Goal: Entertainment & Leisure: Consume media (video, audio)

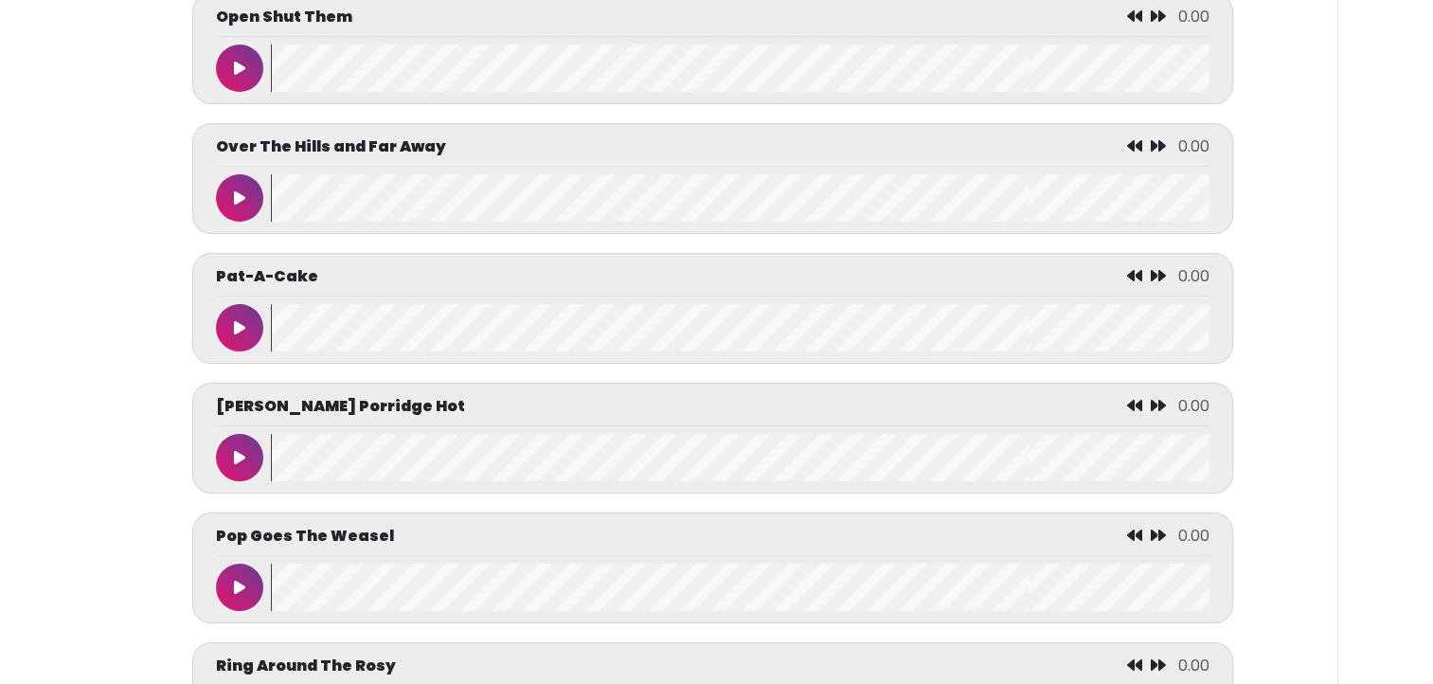
scroll to position [7096, 0]
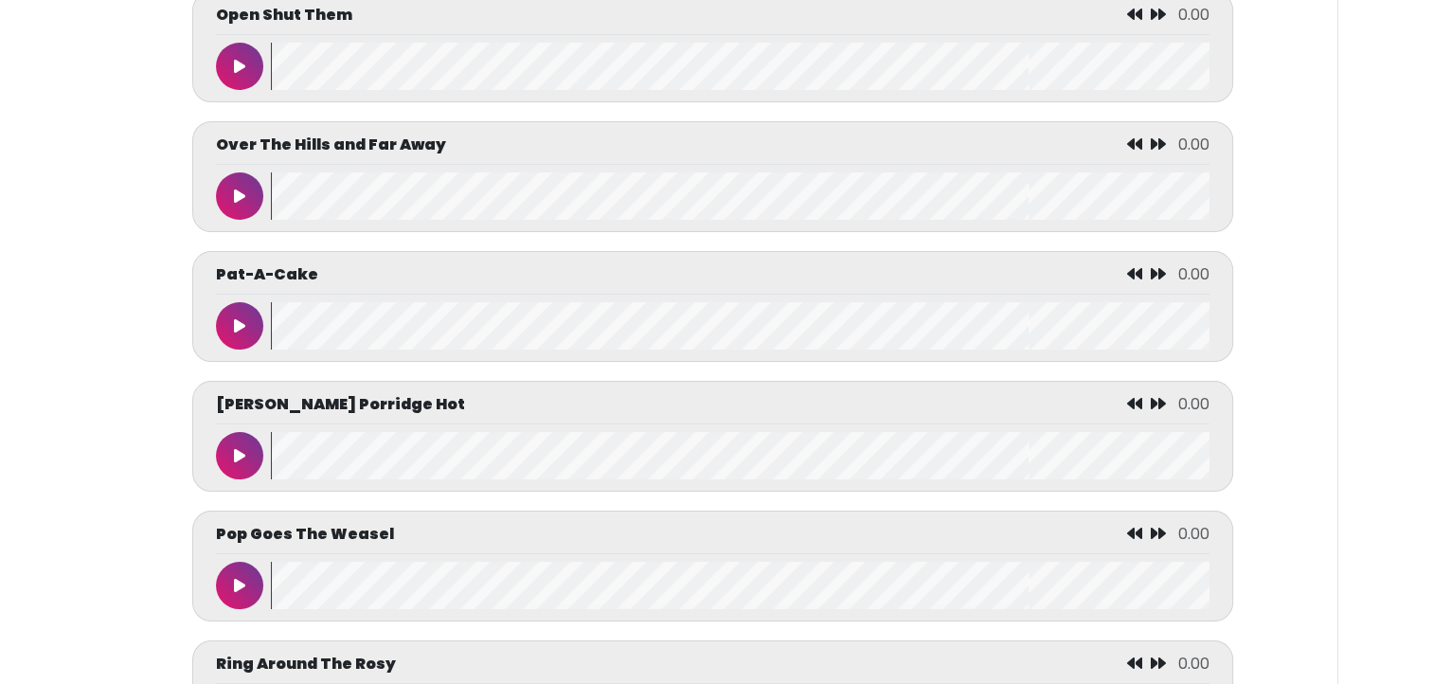
click at [246, 453] on button at bounding box center [239, 455] width 47 height 47
click at [221, 452] on button at bounding box center [239, 455] width 47 height 47
click at [236, 461] on icon at bounding box center [239, 455] width 11 height 15
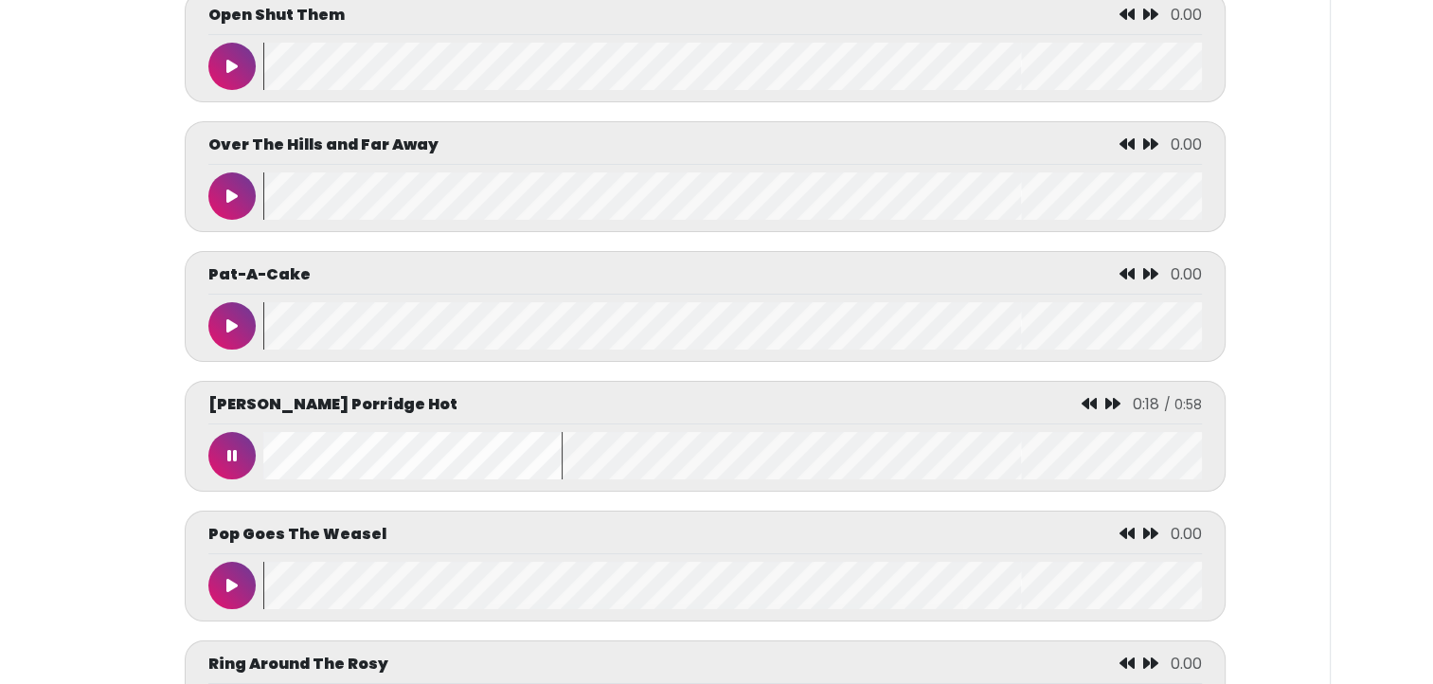
scroll to position [0, 0]
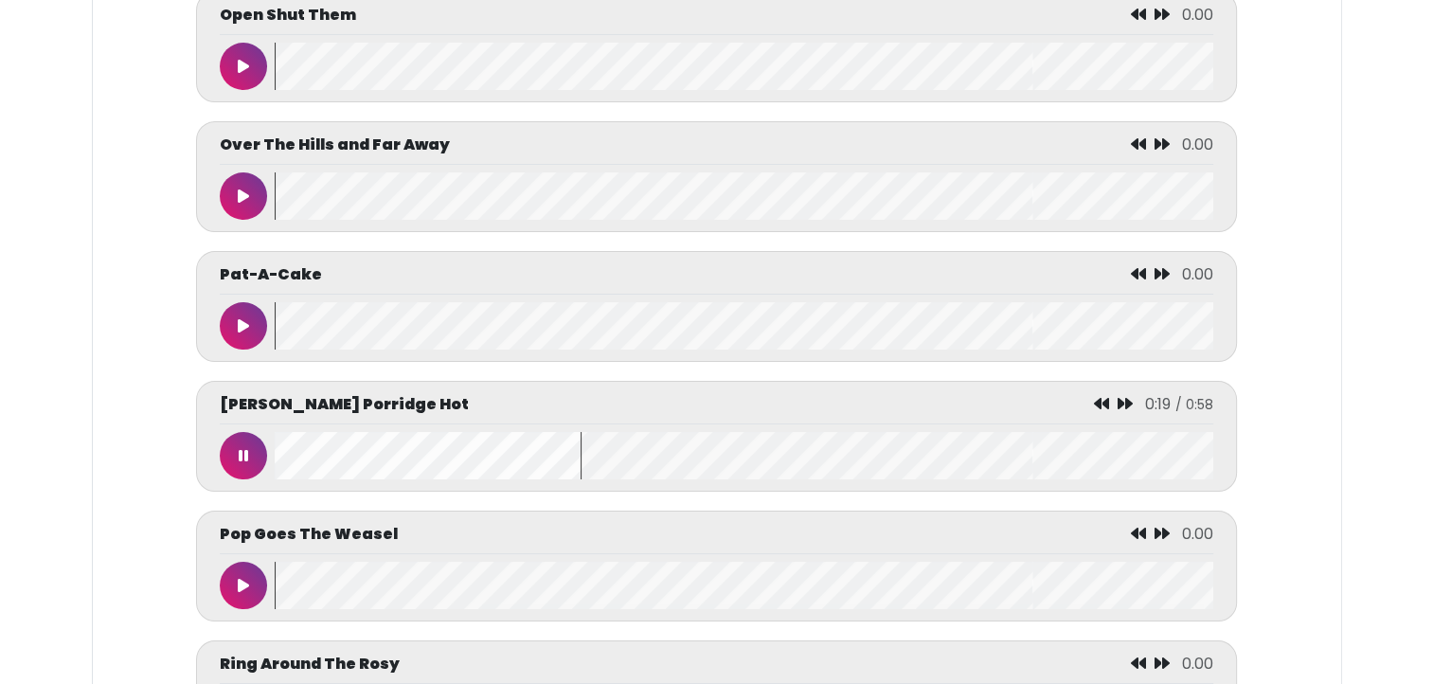
click at [583, 446] on wave at bounding box center [744, 455] width 938 height 47
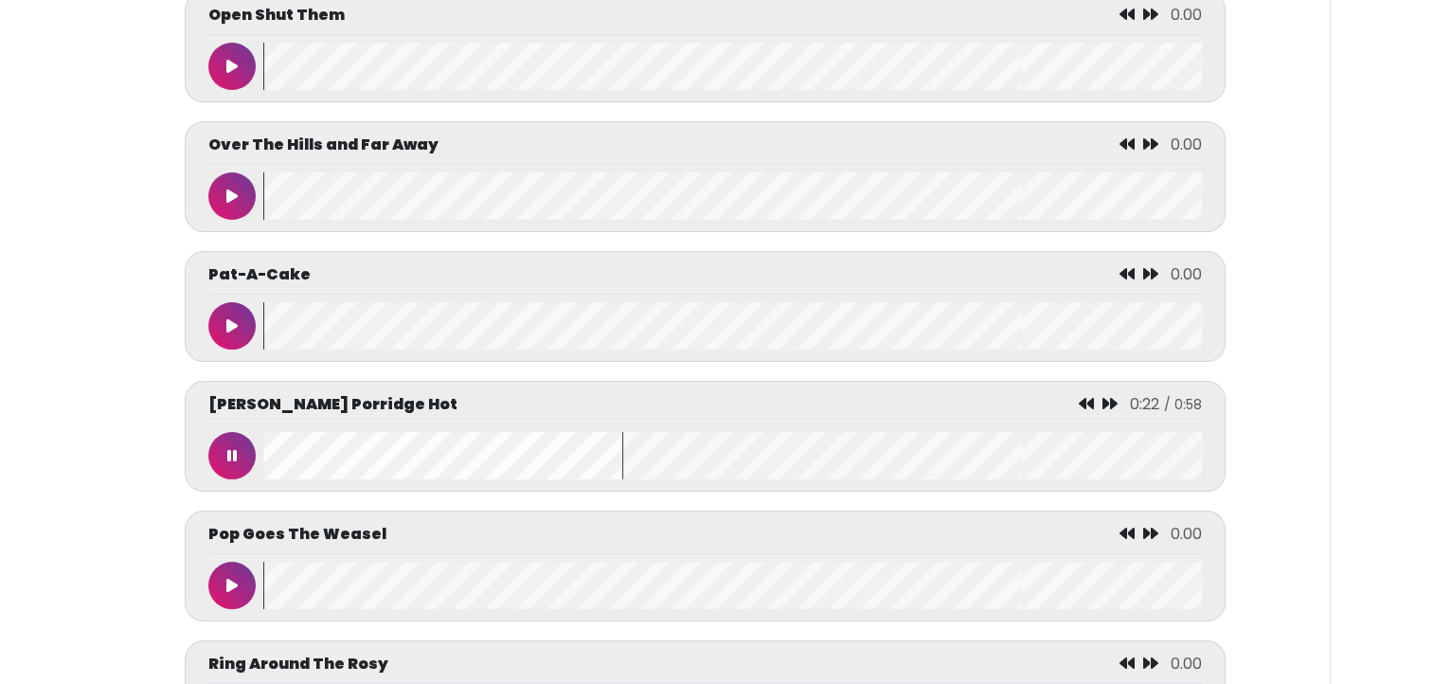
click at [233, 441] on button at bounding box center [231, 455] width 47 height 47
click at [231, 454] on icon at bounding box center [231, 455] width 11 height 15
click at [239, 458] on button at bounding box center [231, 455] width 47 height 47
click at [229, 451] on button at bounding box center [231, 455] width 47 height 47
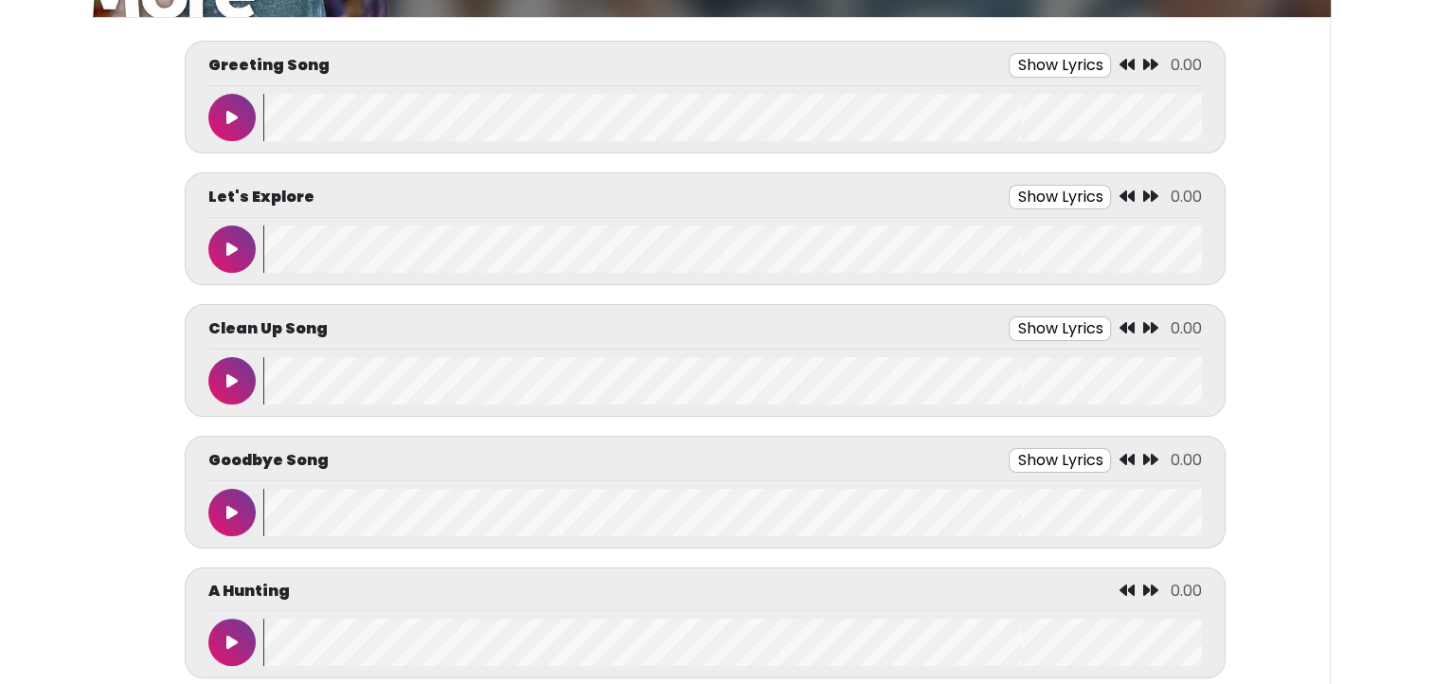
scroll to position [311, 0]
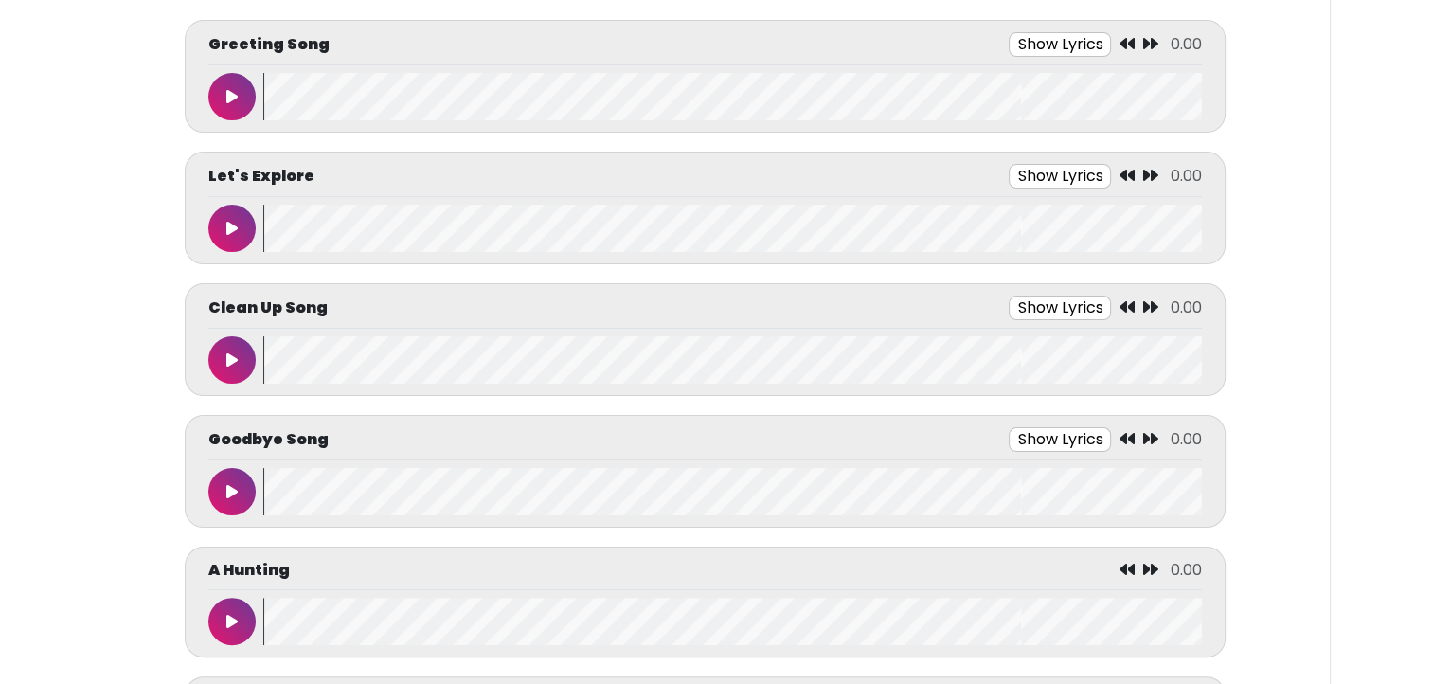
click at [230, 81] on button at bounding box center [231, 96] width 47 height 47
click at [231, 100] on icon at bounding box center [231, 96] width 9 height 15
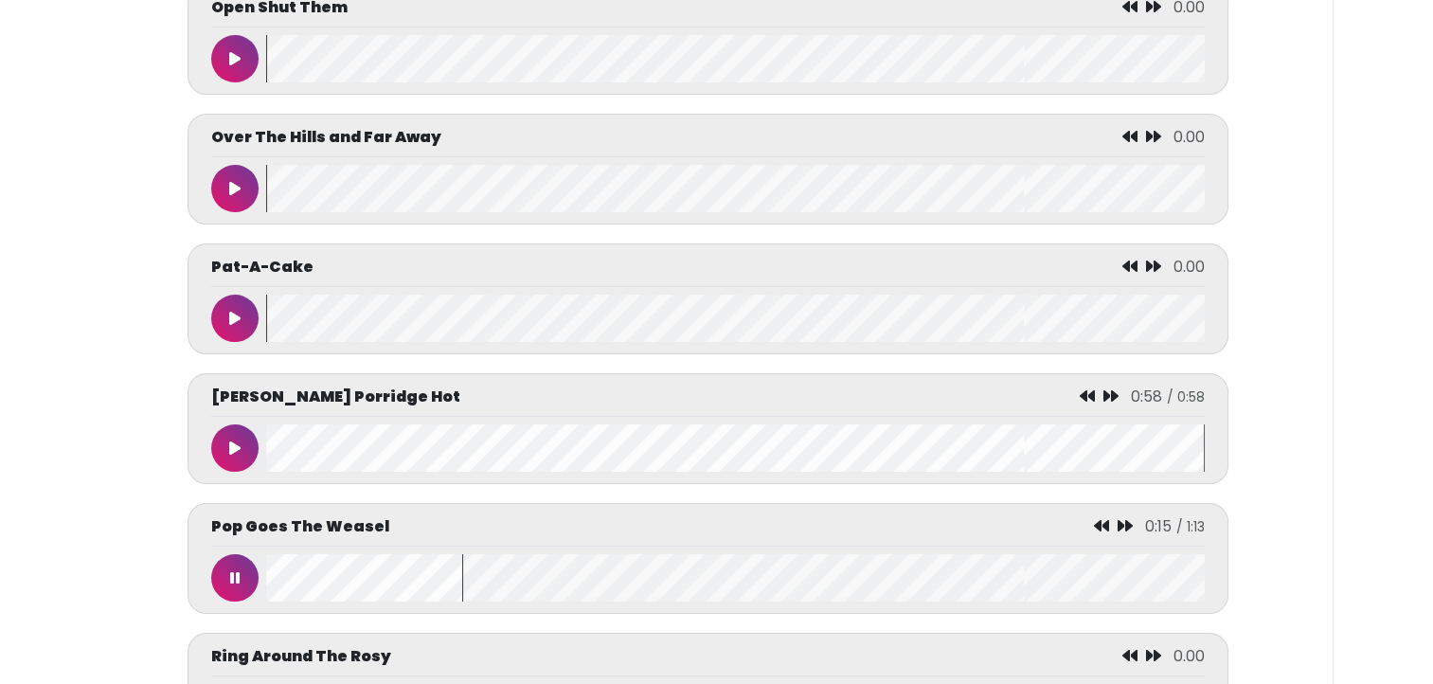
scroll to position [7119, 0]
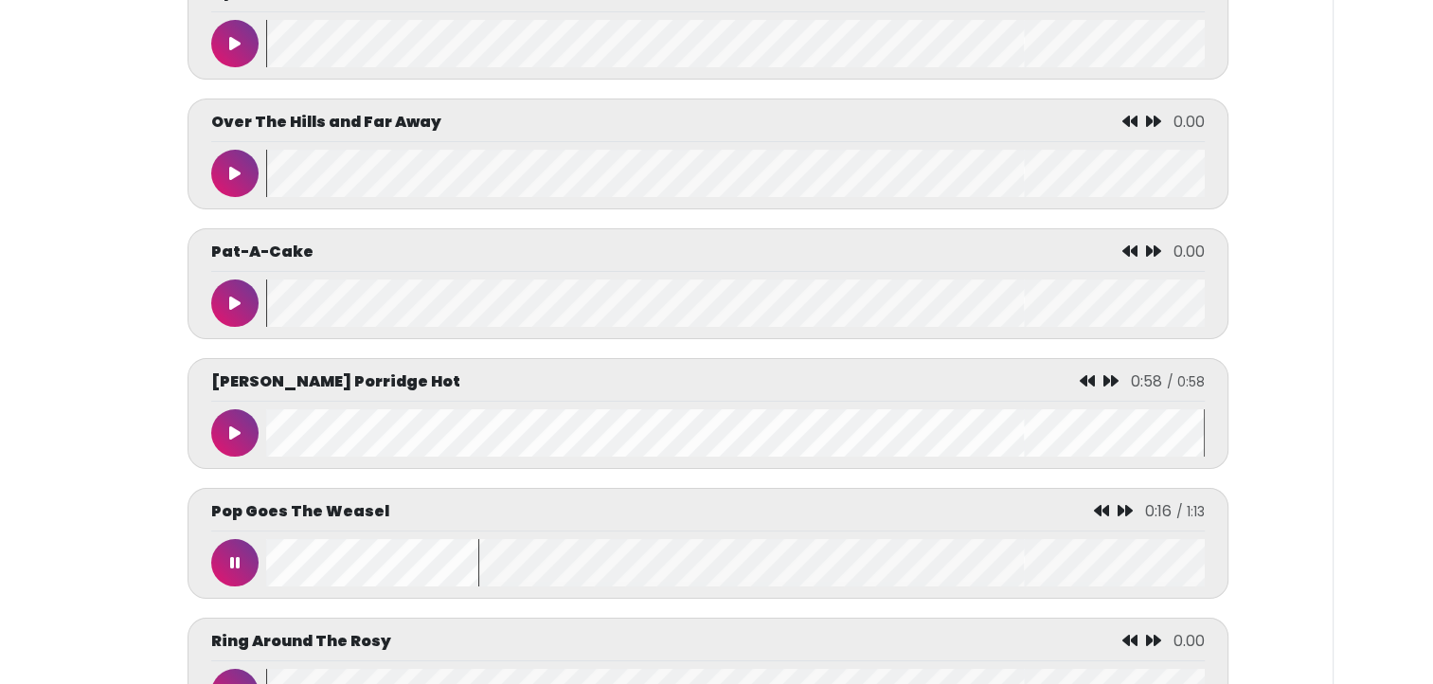
click at [217, 582] on button at bounding box center [234, 562] width 47 height 47
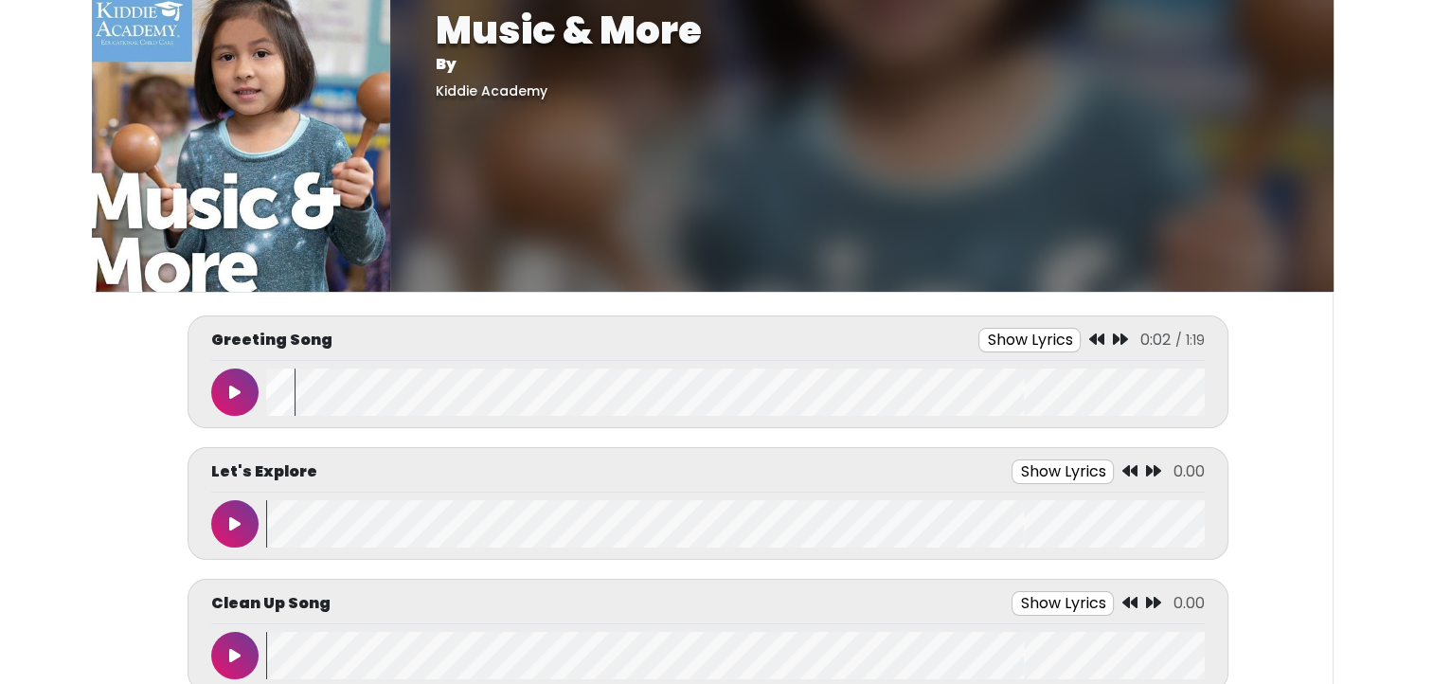
scroll to position [0, 0]
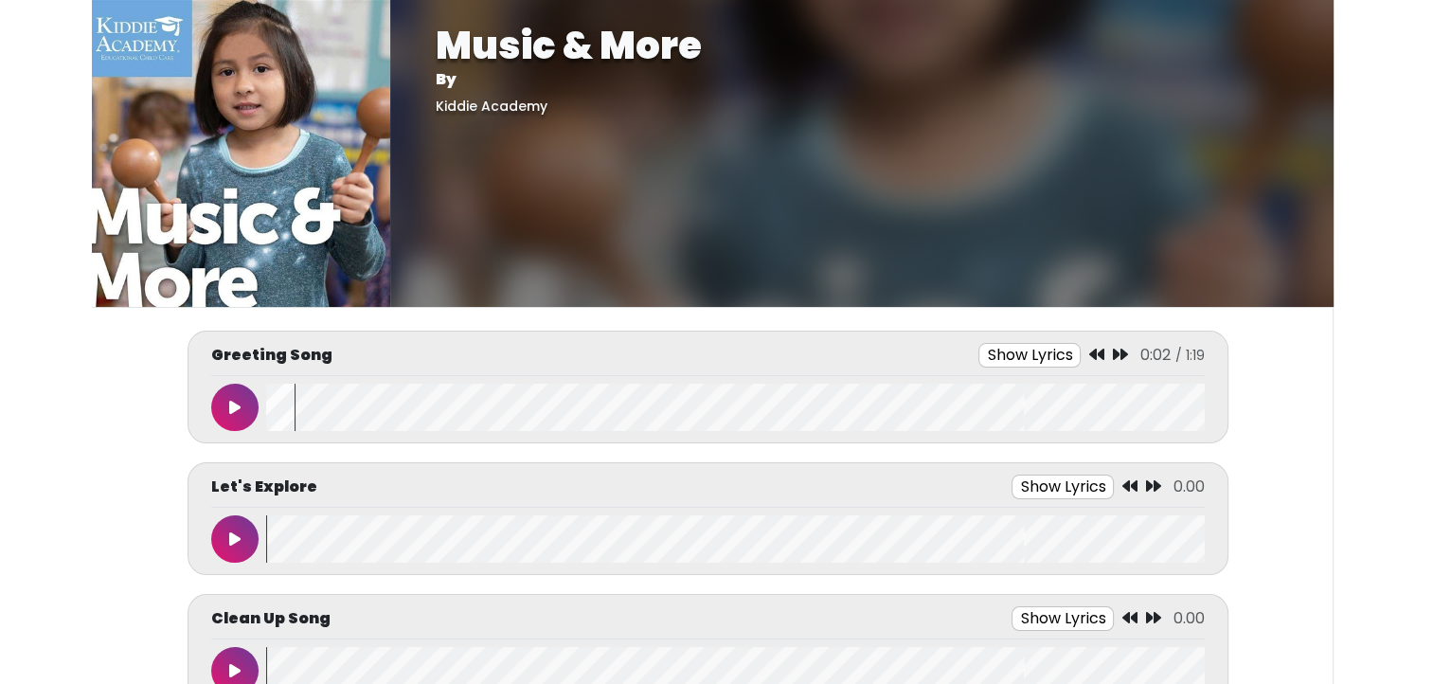
click at [230, 400] on icon at bounding box center [234, 407] width 11 height 15
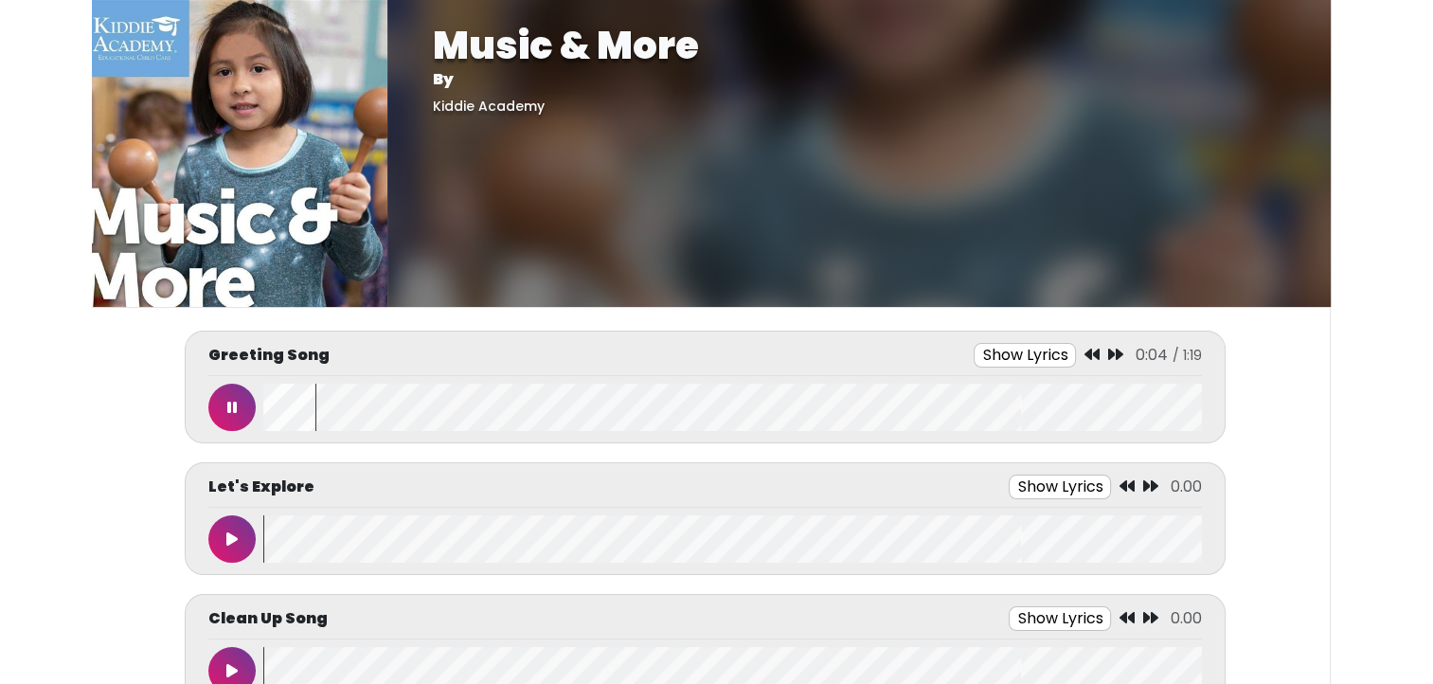
click at [1094, 350] on icon at bounding box center [1091, 354] width 15 height 15
click at [1050, 352] on button "Show Lyrics" at bounding box center [1026, 355] width 102 height 25
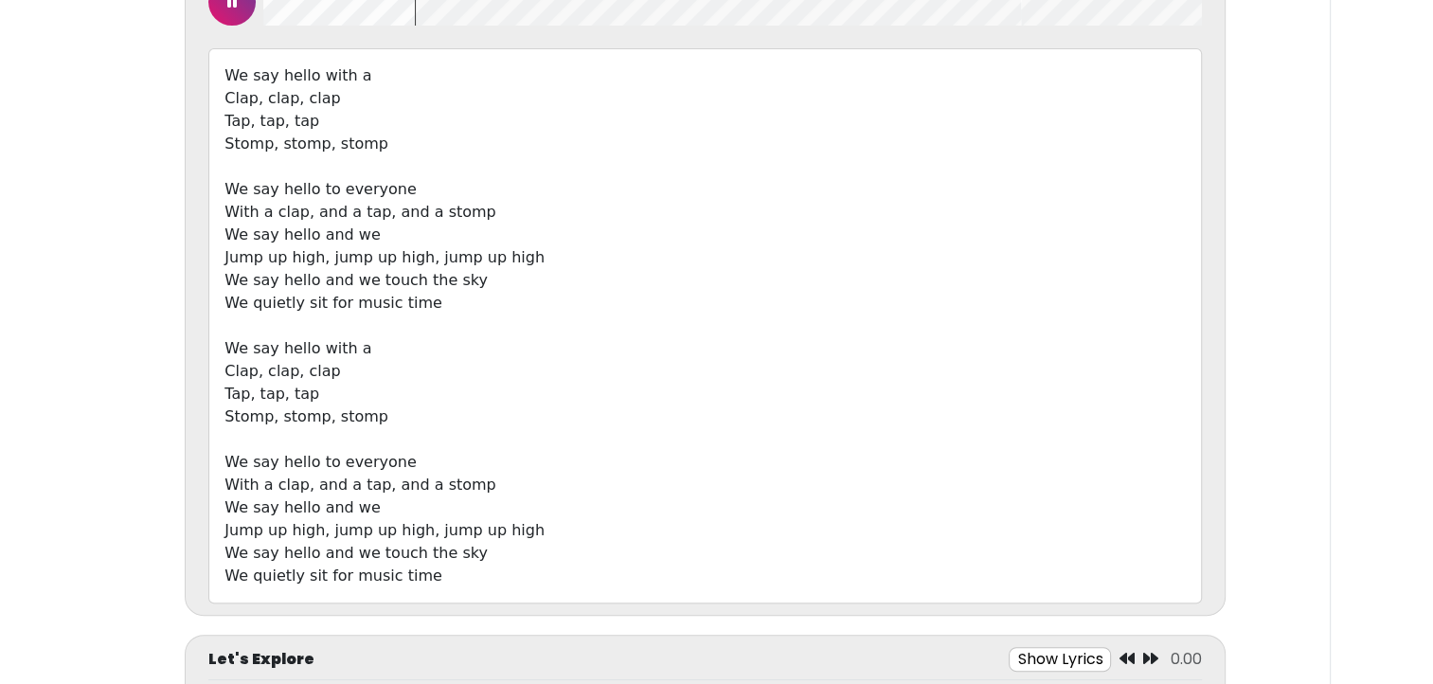
scroll to position [409, 0]
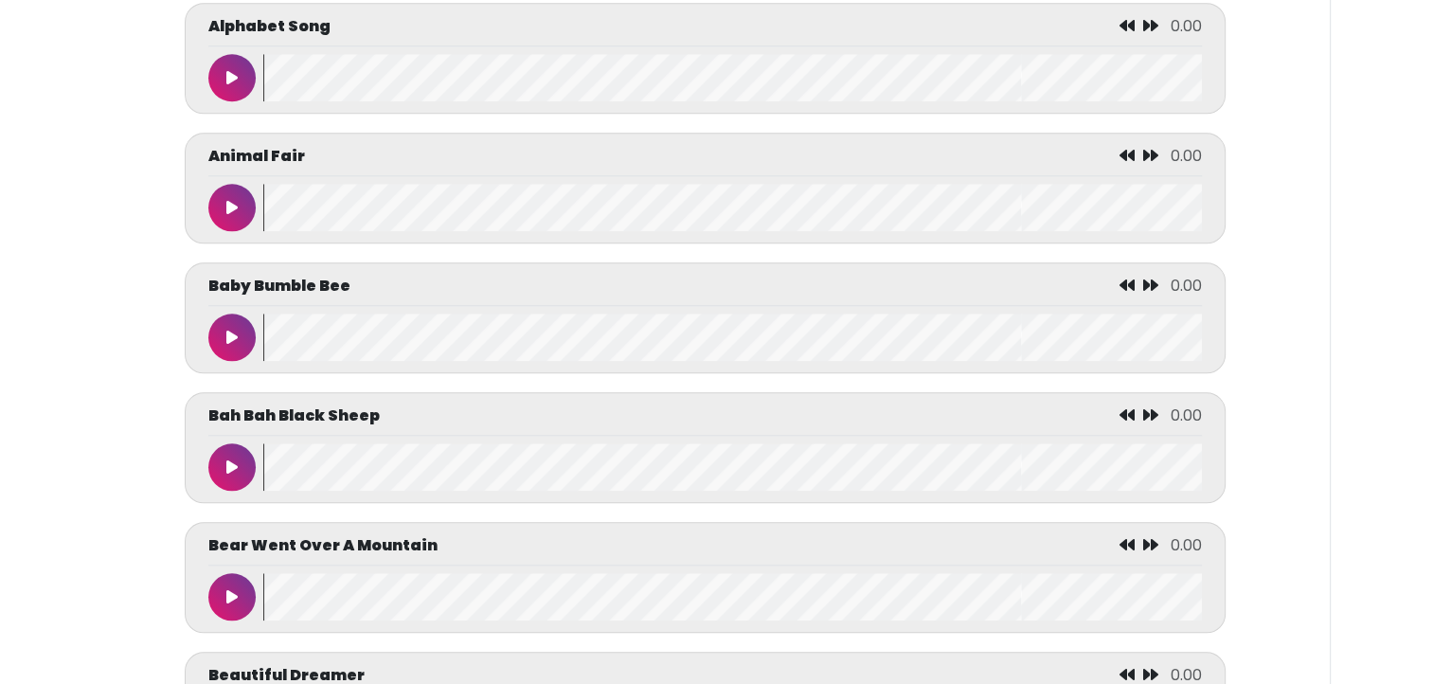
scroll to position [1819, 0]
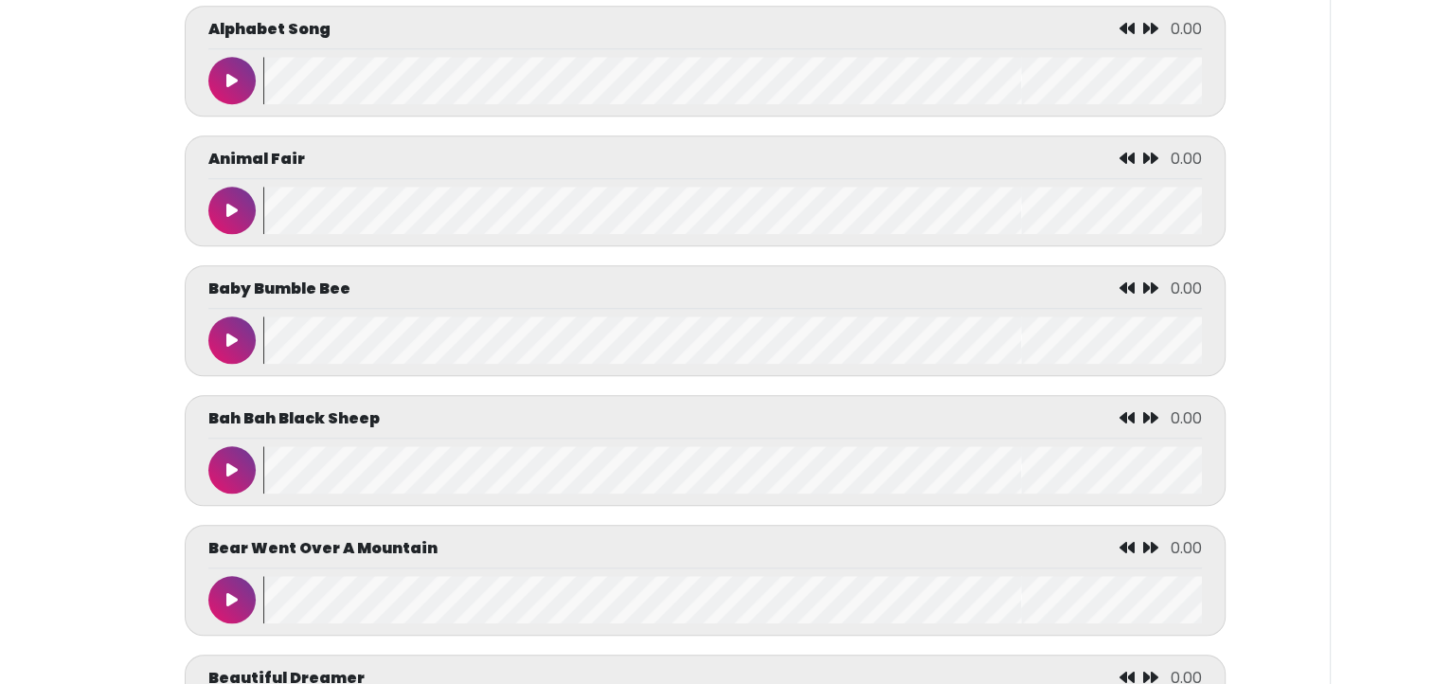
click at [238, 341] on button at bounding box center [231, 339] width 47 height 47
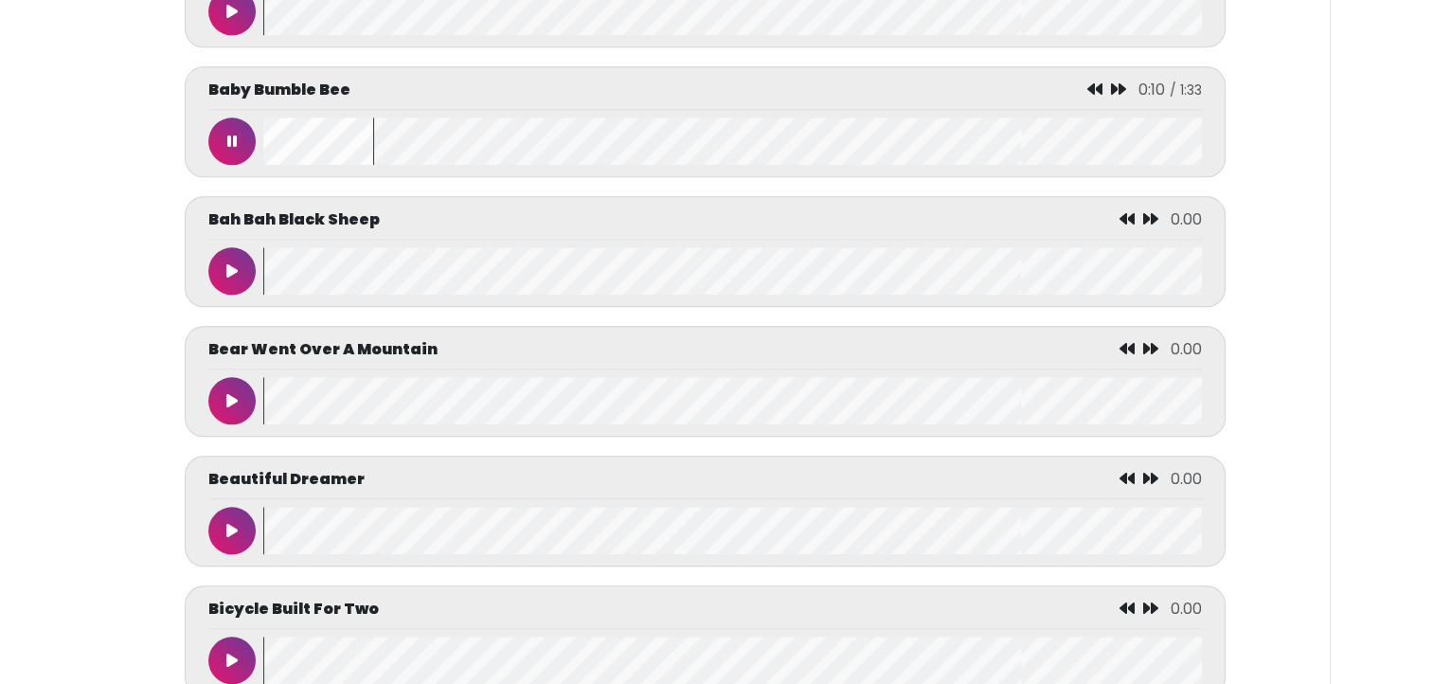
click at [233, 135] on icon at bounding box center [231, 141] width 9 height 15
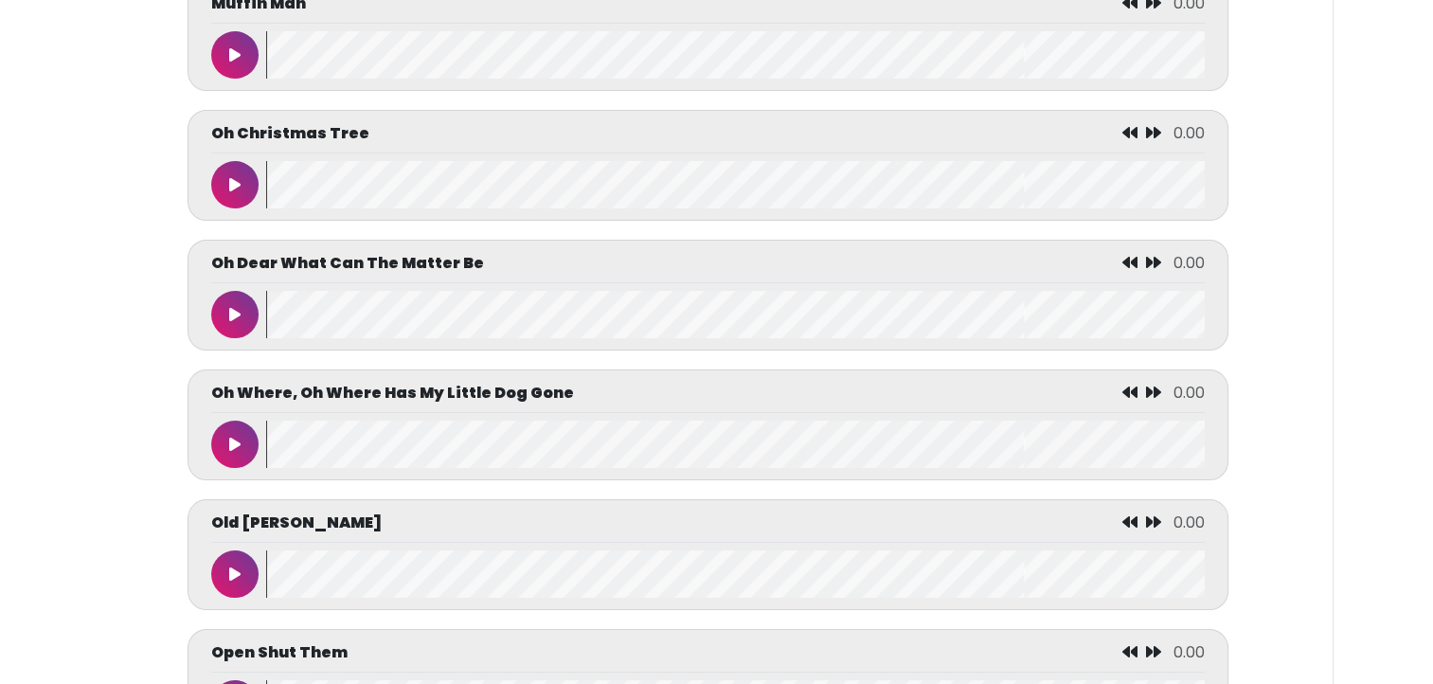
scroll to position [7051, 0]
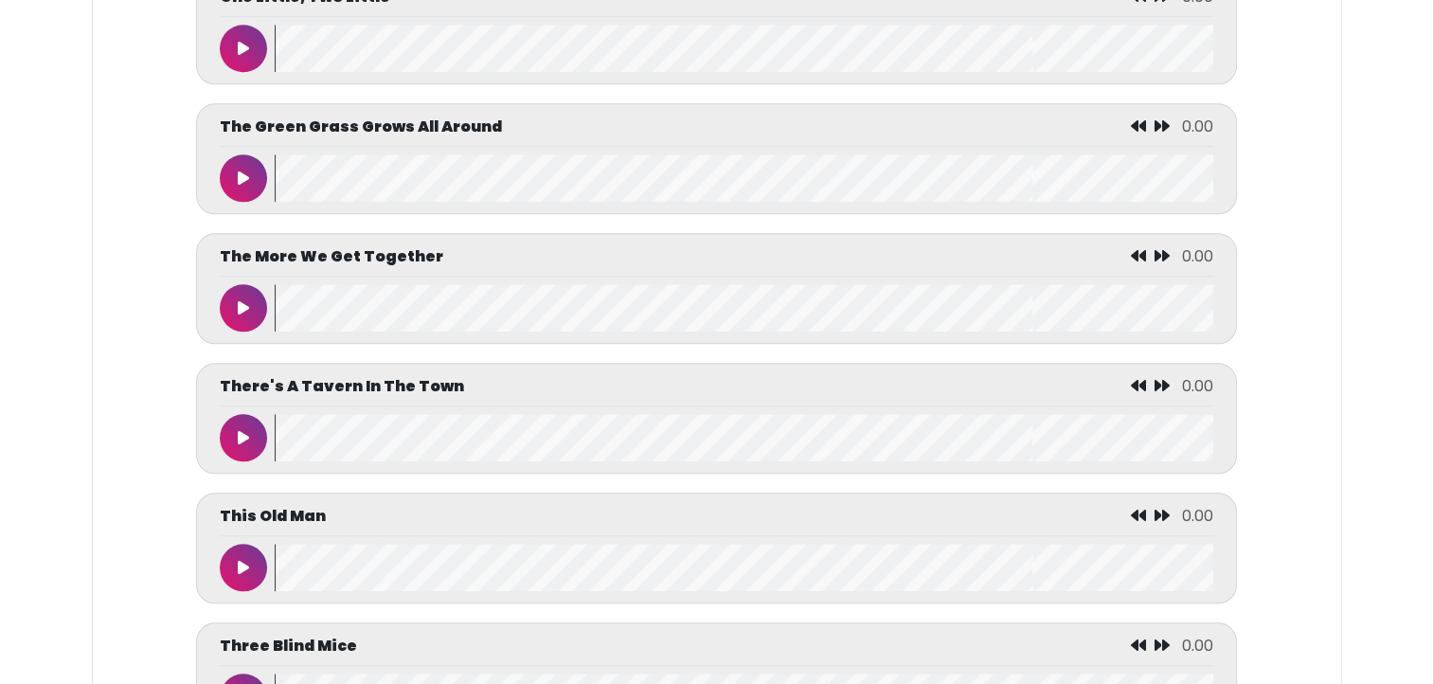
scroll to position [9029, 0]
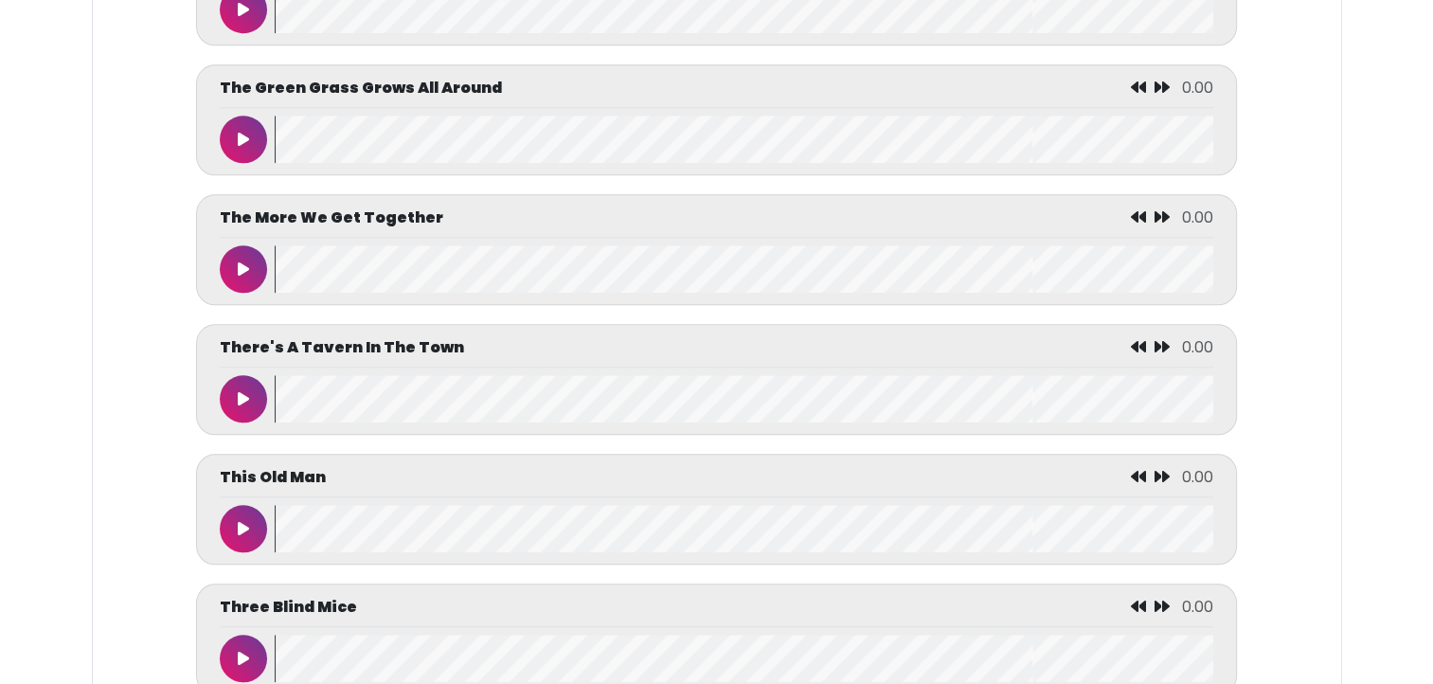
click at [251, 280] on button at bounding box center [243, 268] width 47 height 47
click at [243, 286] on button at bounding box center [243, 268] width 47 height 47
click at [238, 142] on icon at bounding box center [243, 139] width 11 height 15
click at [227, 277] on button at bounding box center [243, 268] width 47 height 47
click at [232, 281] on button at bounding box center [243, 268] width 47 height 47
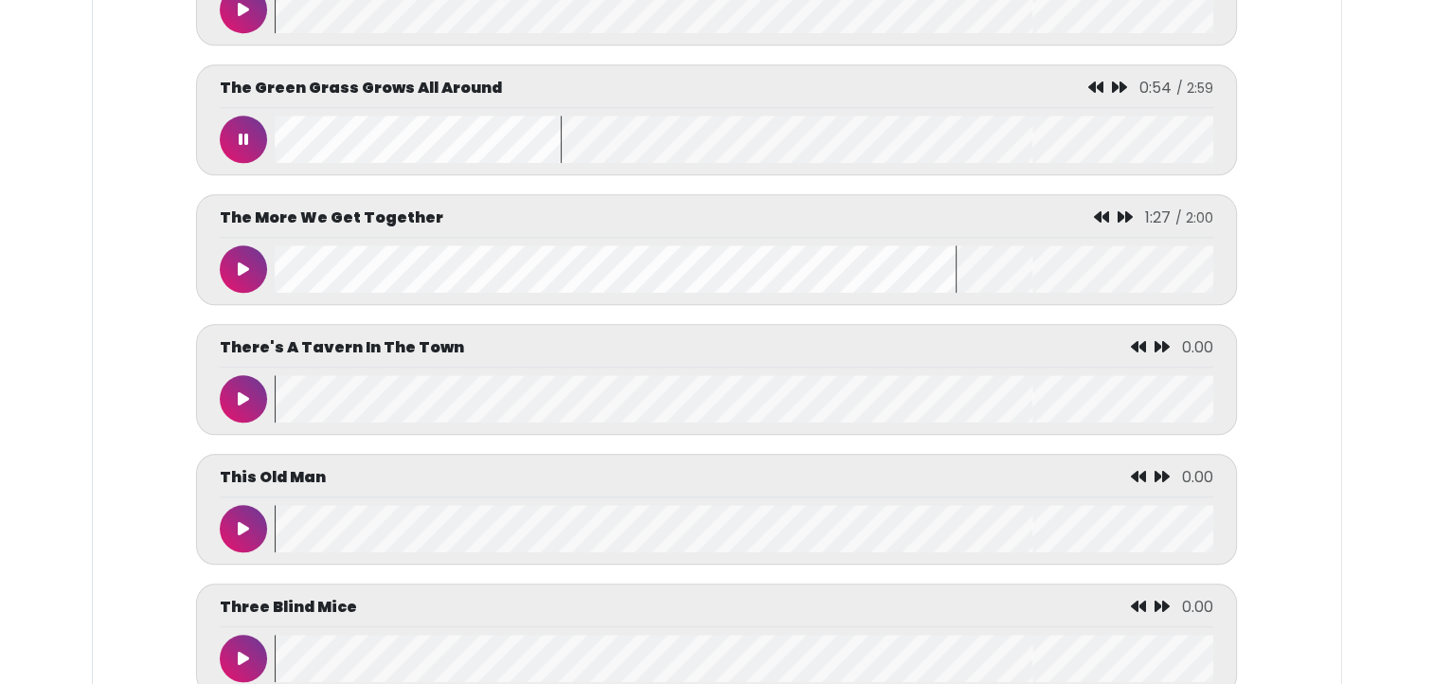
click at [238, 163] on button at bounding box center [243, 139] width 47 height 47
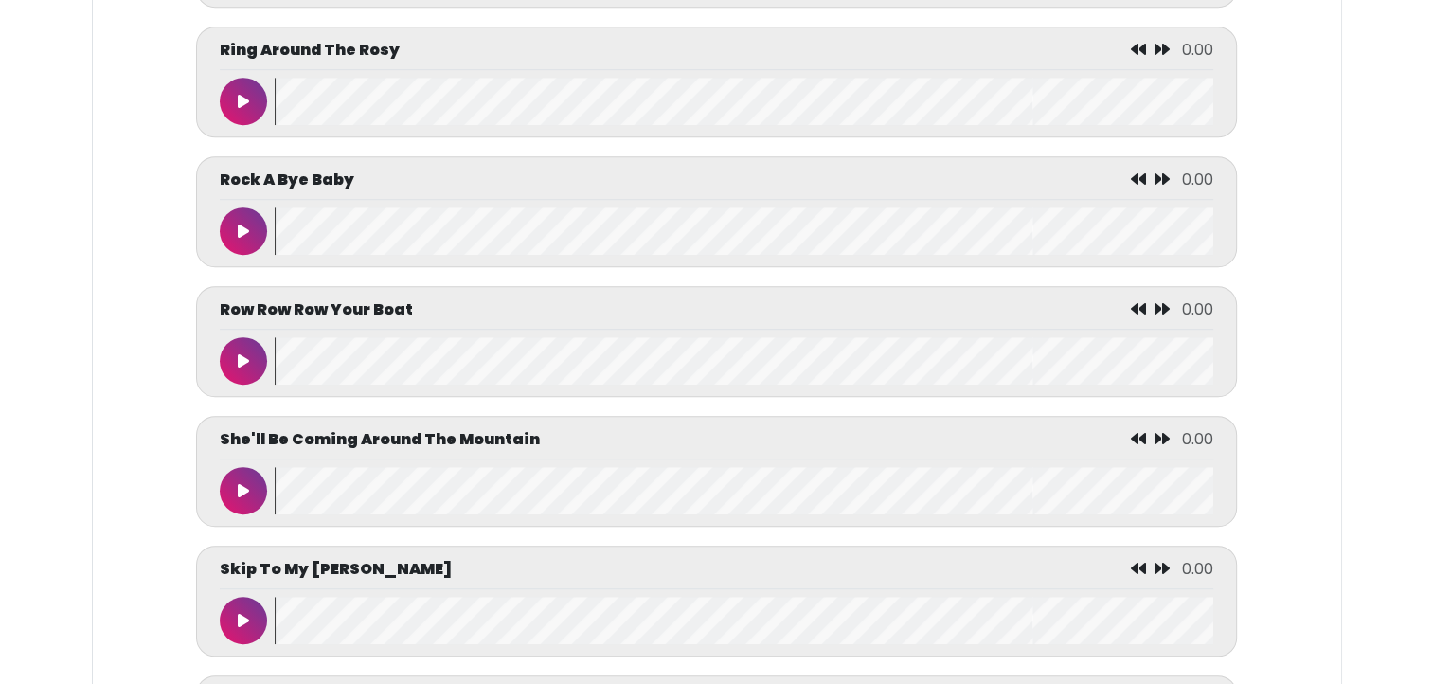
scroll to position [8290, 0]
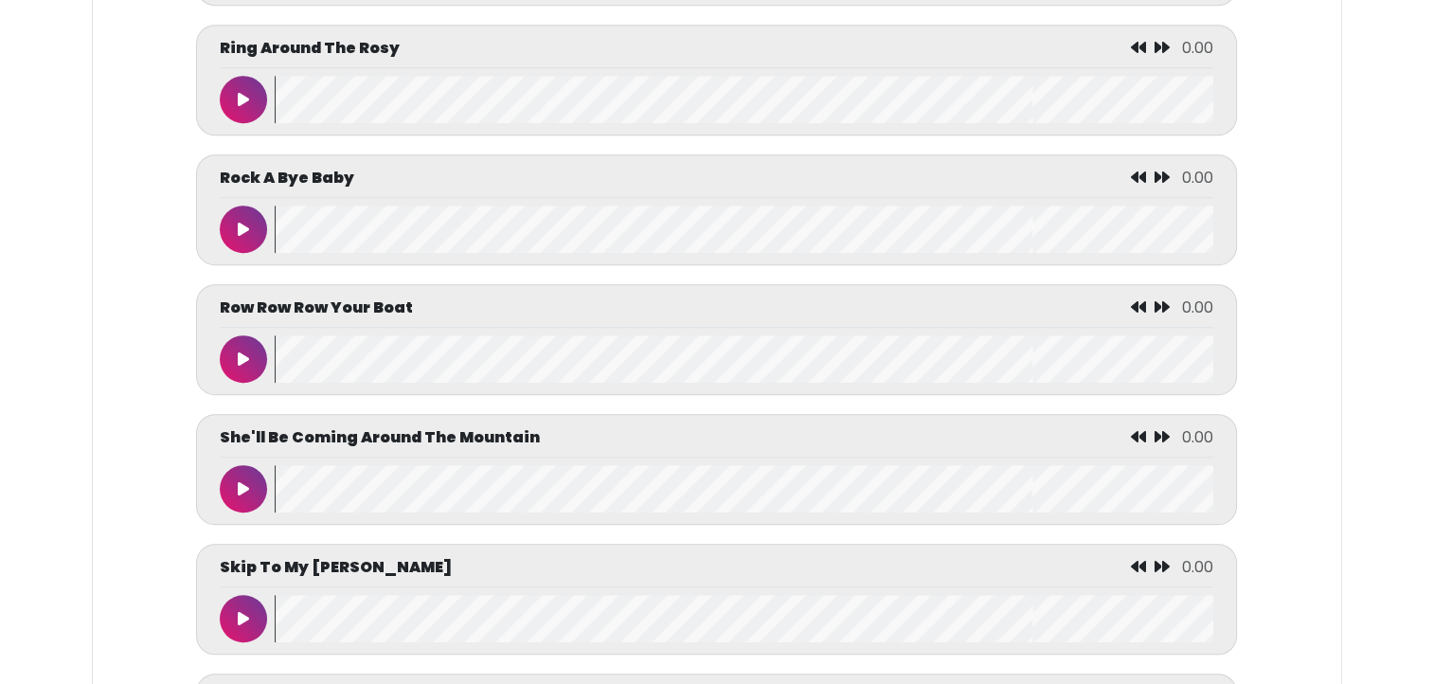
click at [240, 363] on icon at bounding box center [243, 358] width 11 height 15
click at [239, 363] on icon at bounding box center [243, 358] width 9 height 15
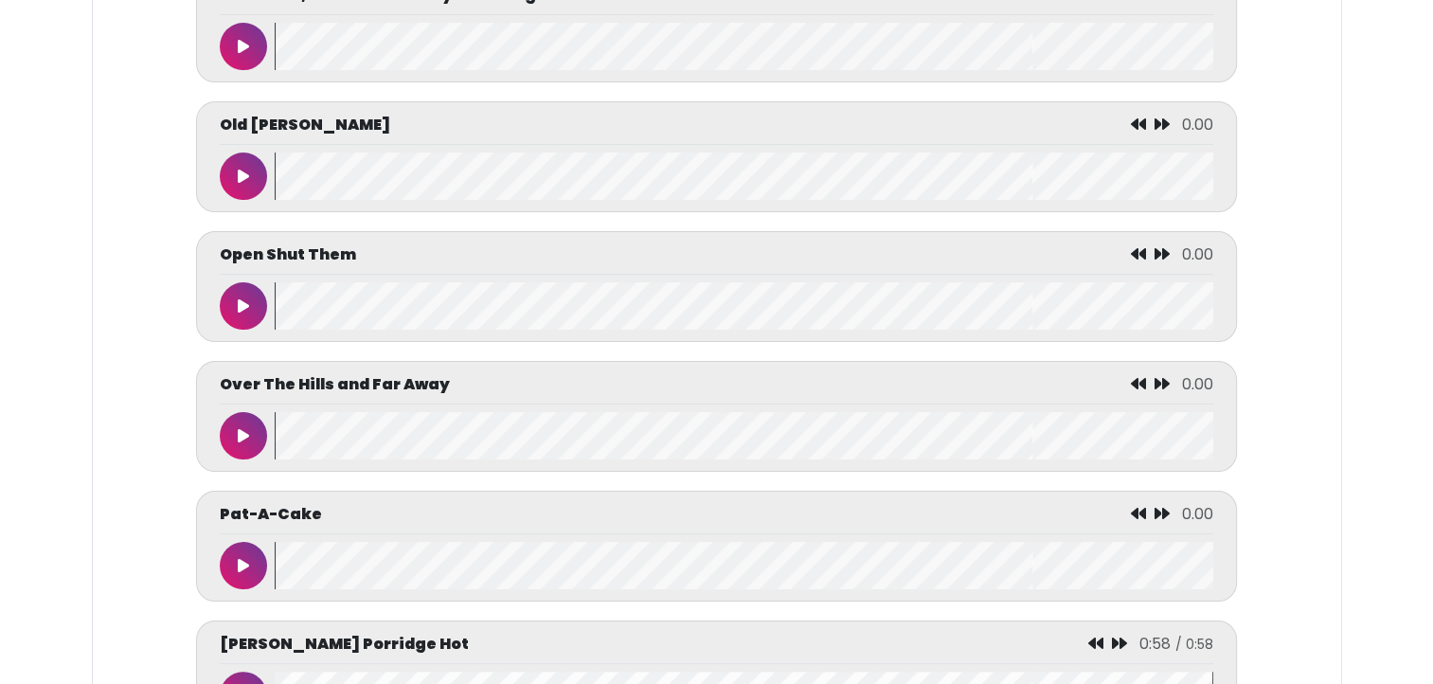
scroll to position [7440, 0]
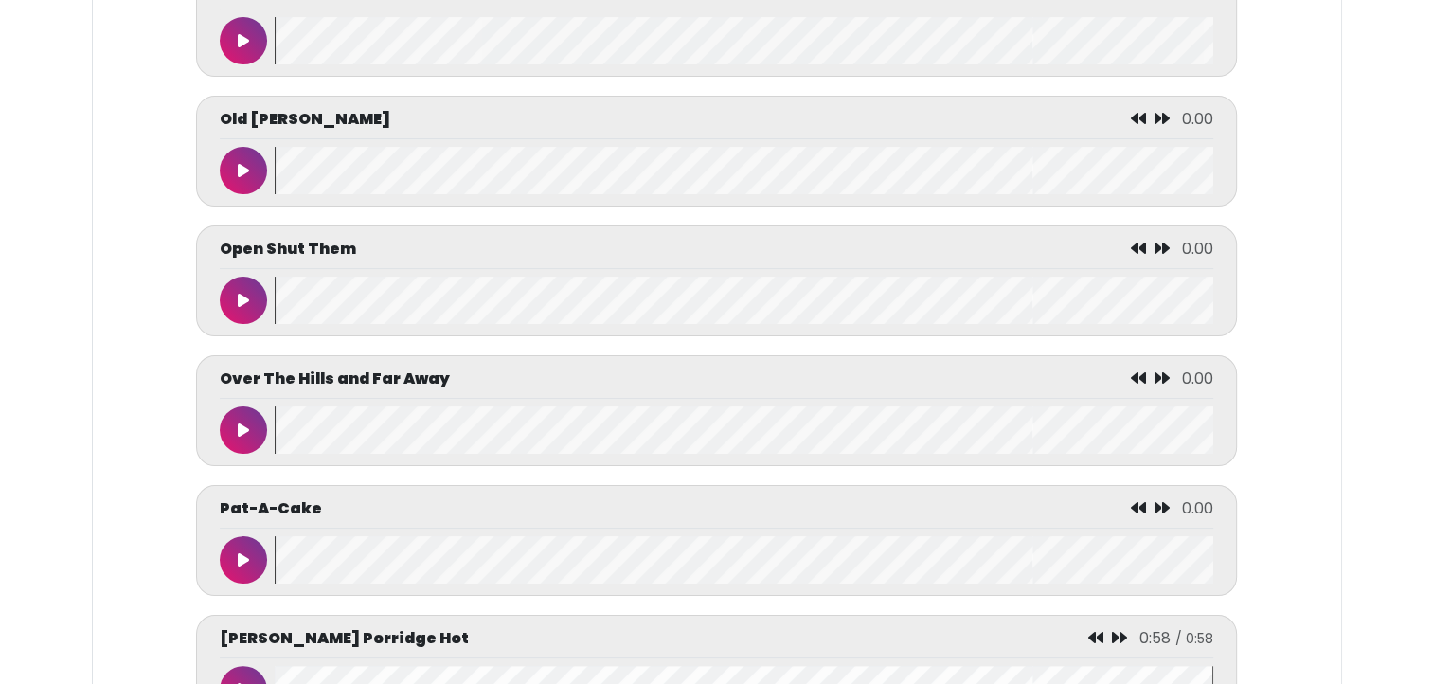
click at [250, 269] on div "Open Shut Them 0.00" at bounding box center [716, 253] width 993 height 31
click at [238, 301] on icon at bounding box center [243, 300] width 11 height 15
click at [248, 314] on button at bounding box center [243, 300] width 47 height 47
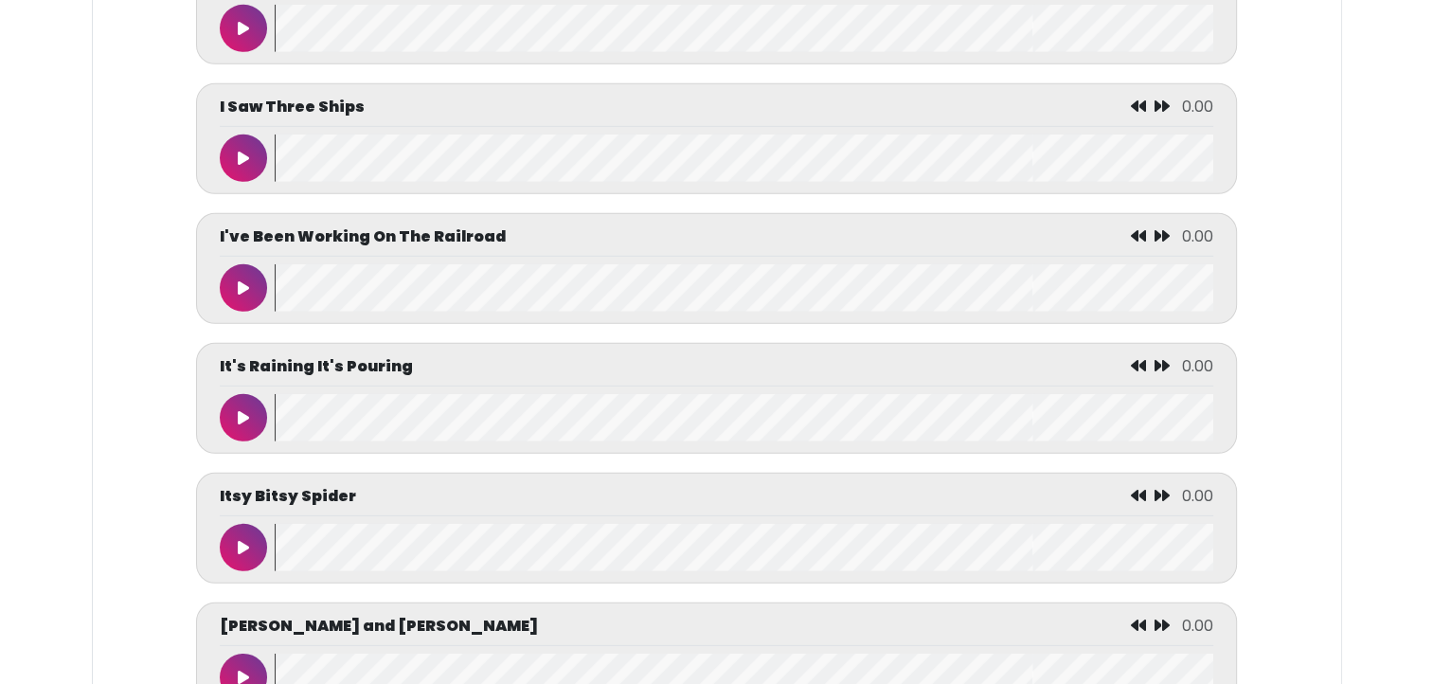
scroll to position [5642, 0]
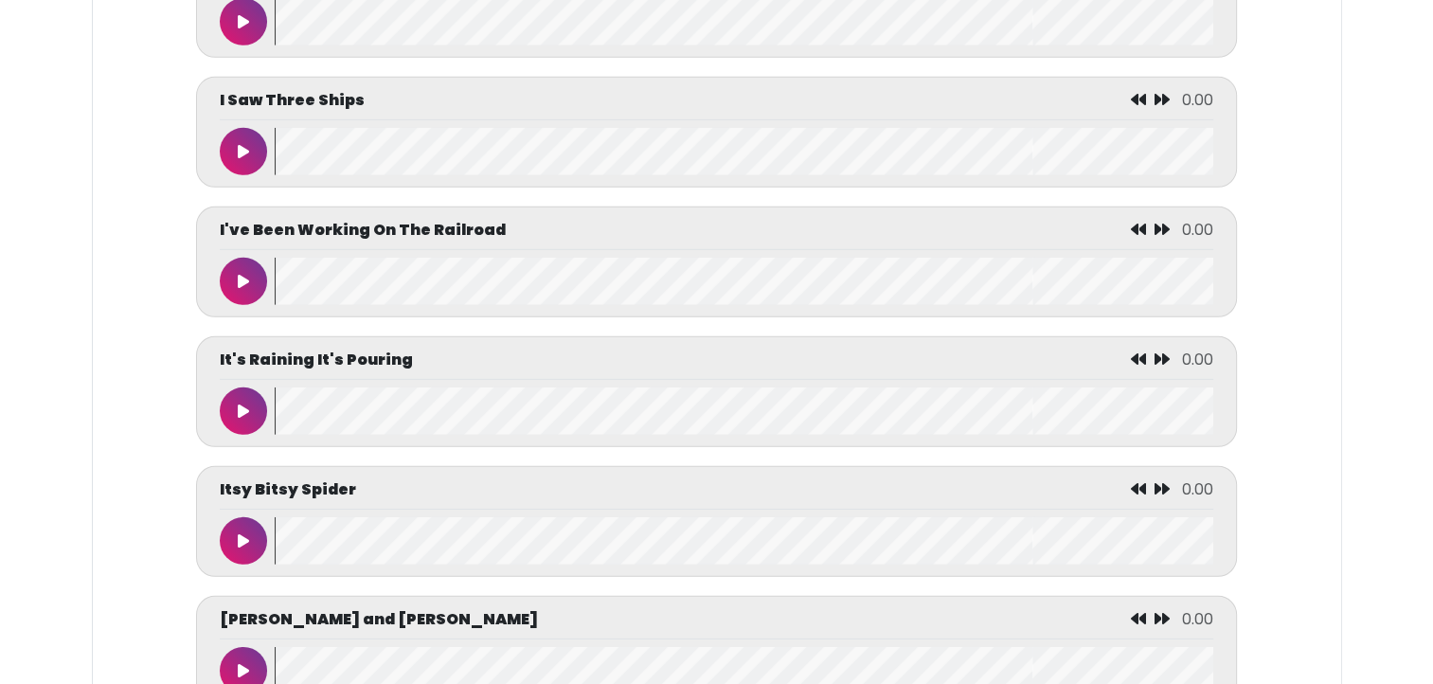
click at [243, 270] on button at bounding box center [243, 281] width 47 height 47
click at [230, 281] on button at bounding box center [243, 281] width 47 height 47
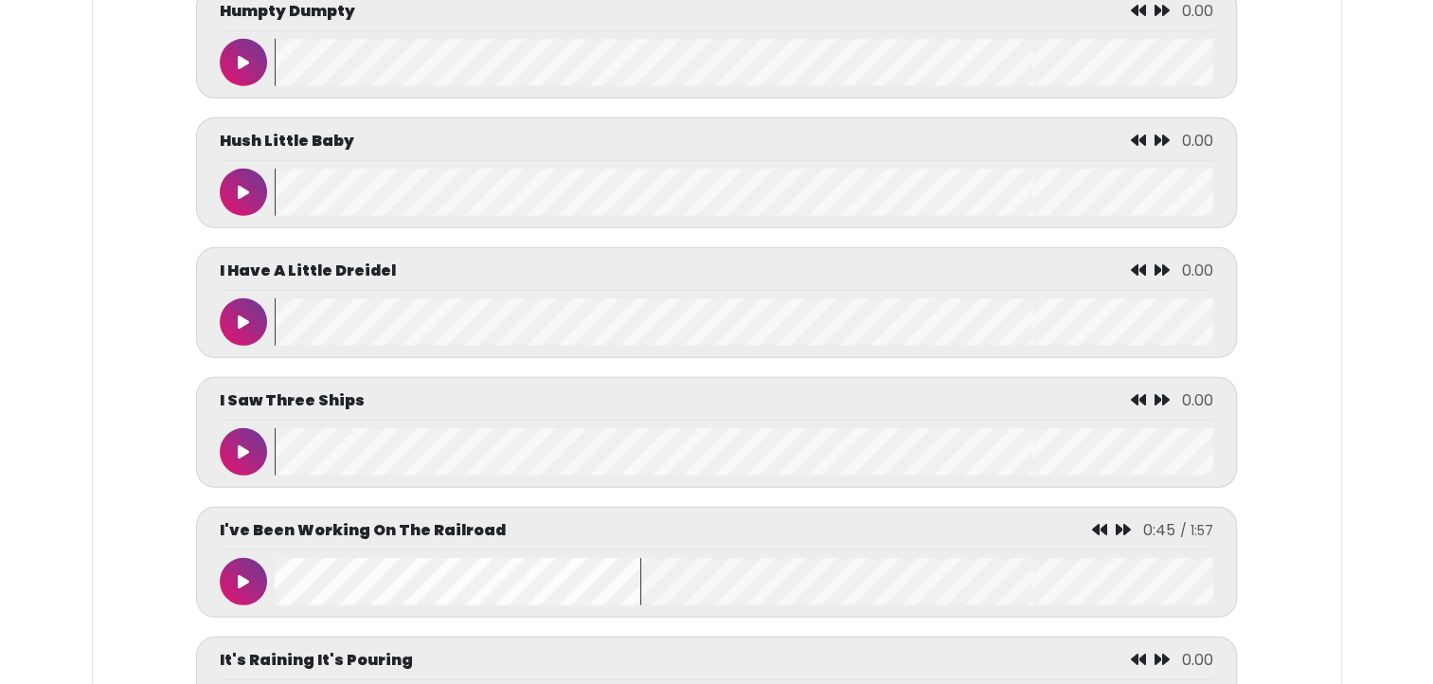
scroll to position [5348, 0]
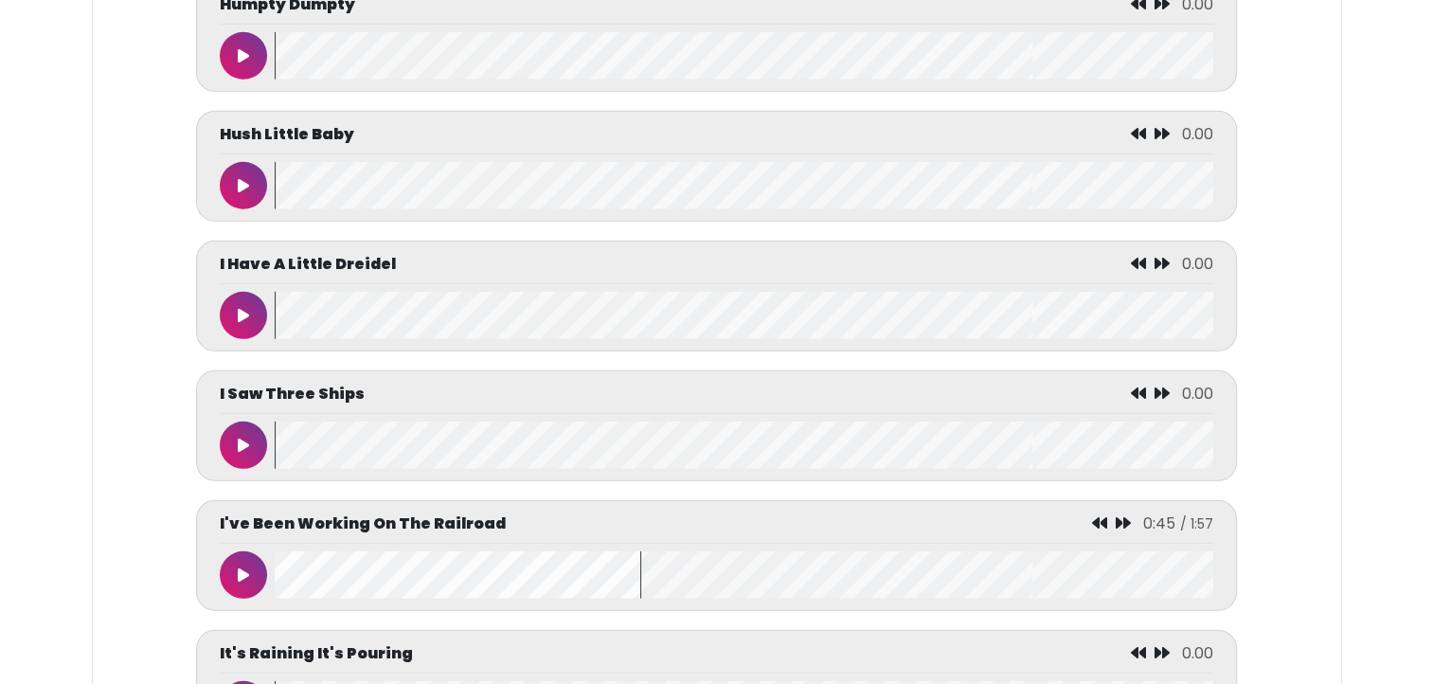
click at [236, 182] on button at bounding box center [243, 185] width 47 height 47
click at [237, 175] on button at bounding box center [243, 185] width 47 height 47
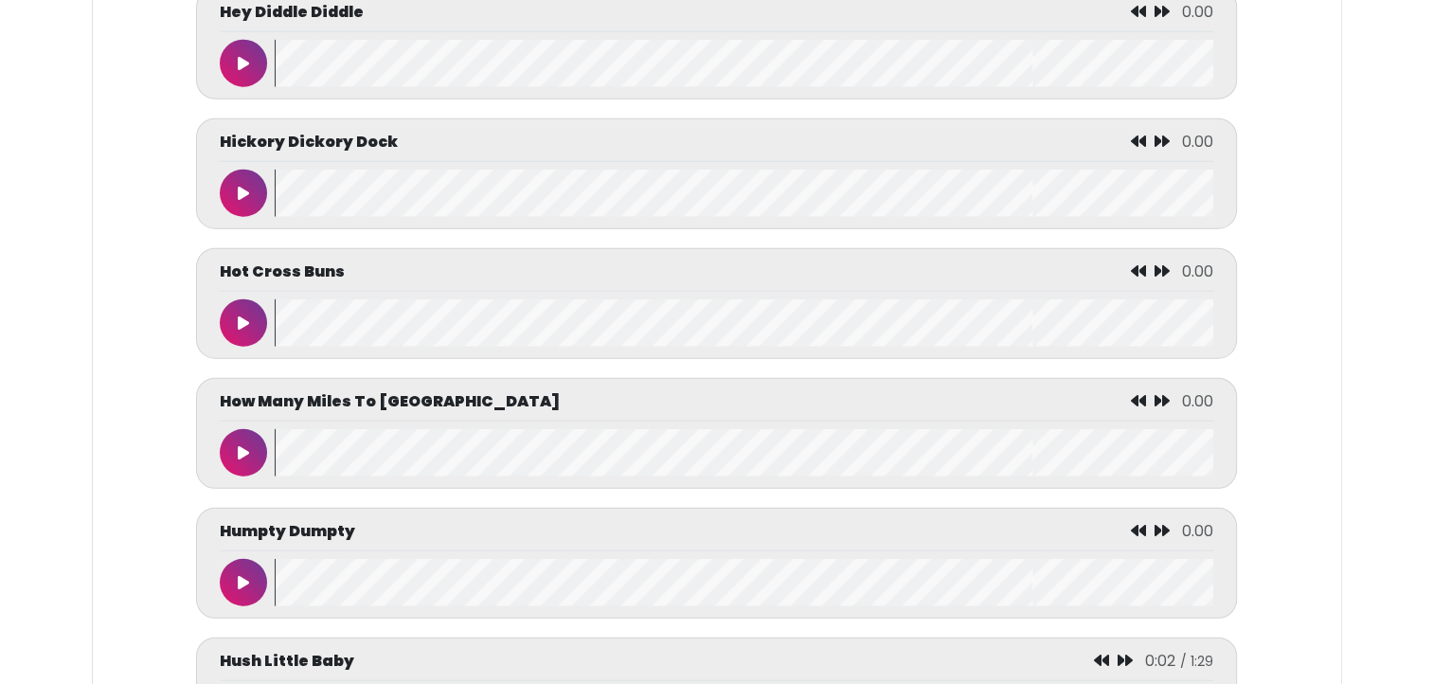
scroll to position [4785, 0]
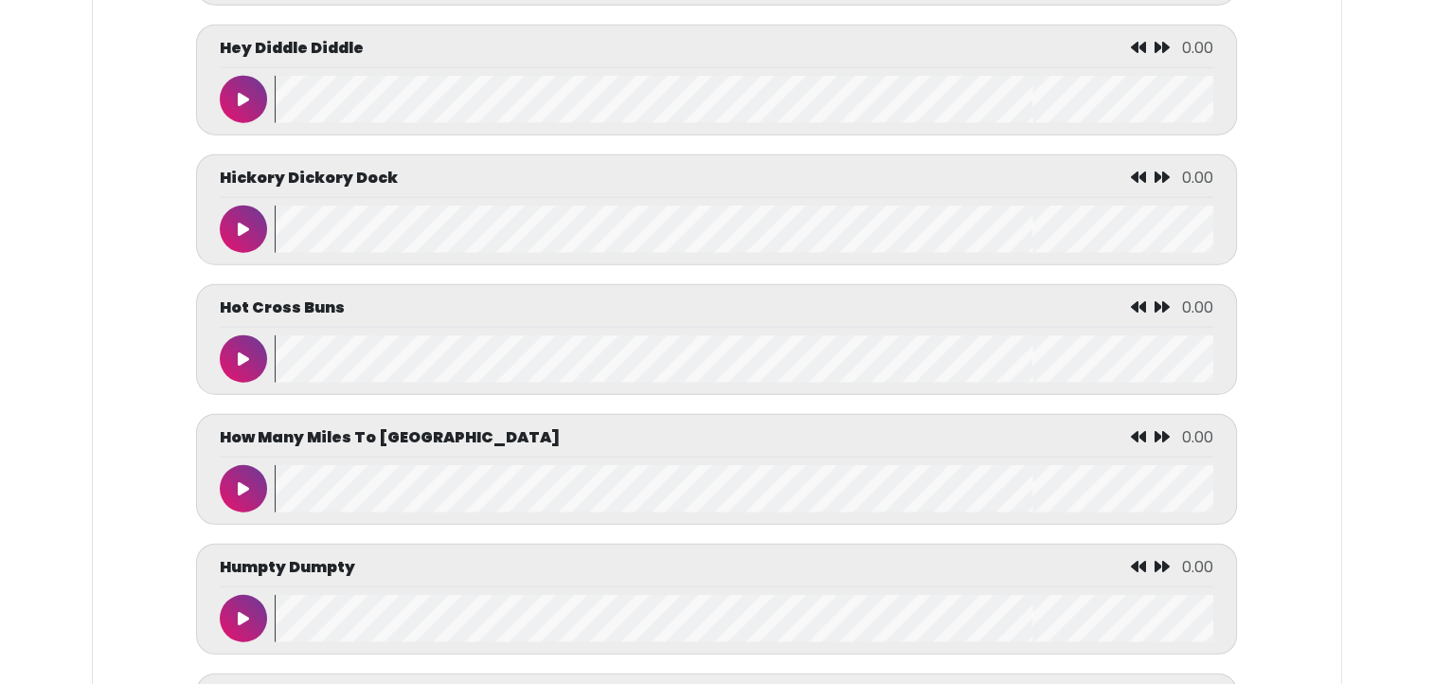
click at [242, 84] on button at bounding box center [243, 99] width 47 height 47
click at [225, 109] on button at bounding box center [243, 99] width 47 height 47
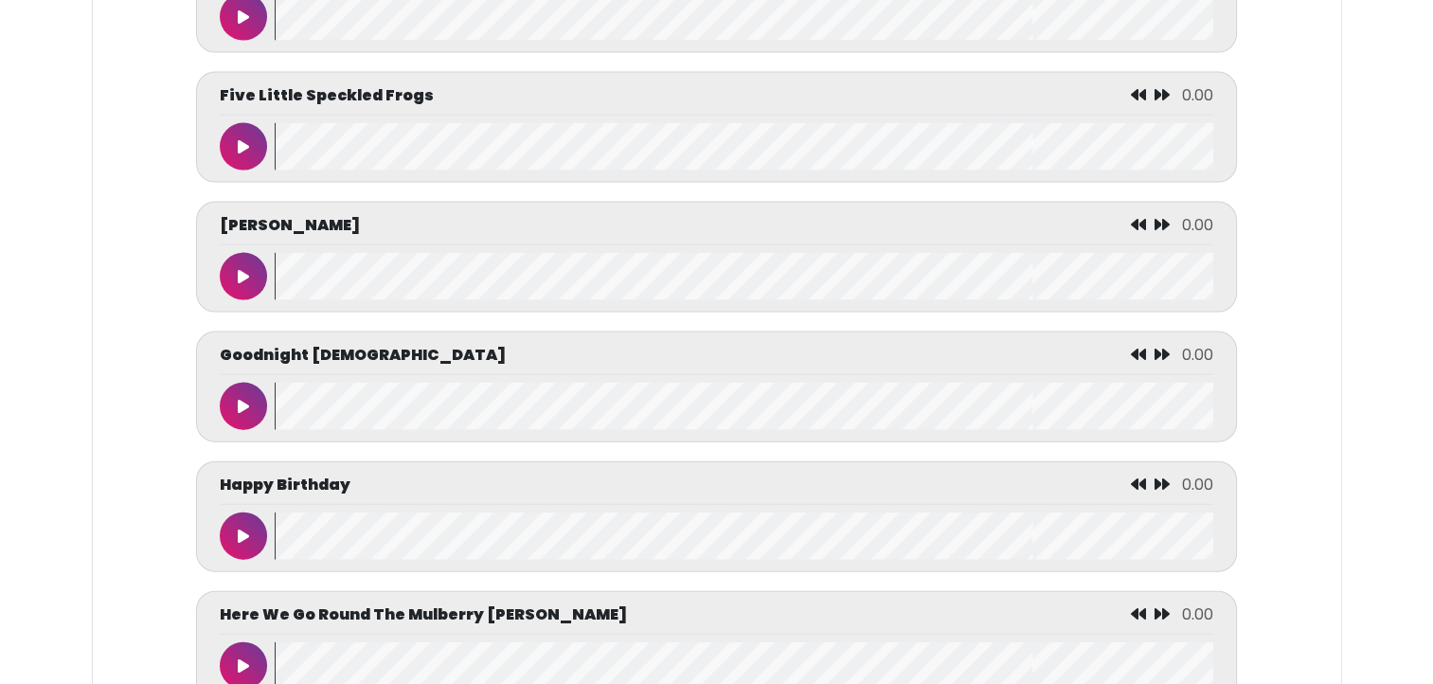
scroll to position [4099, 0]
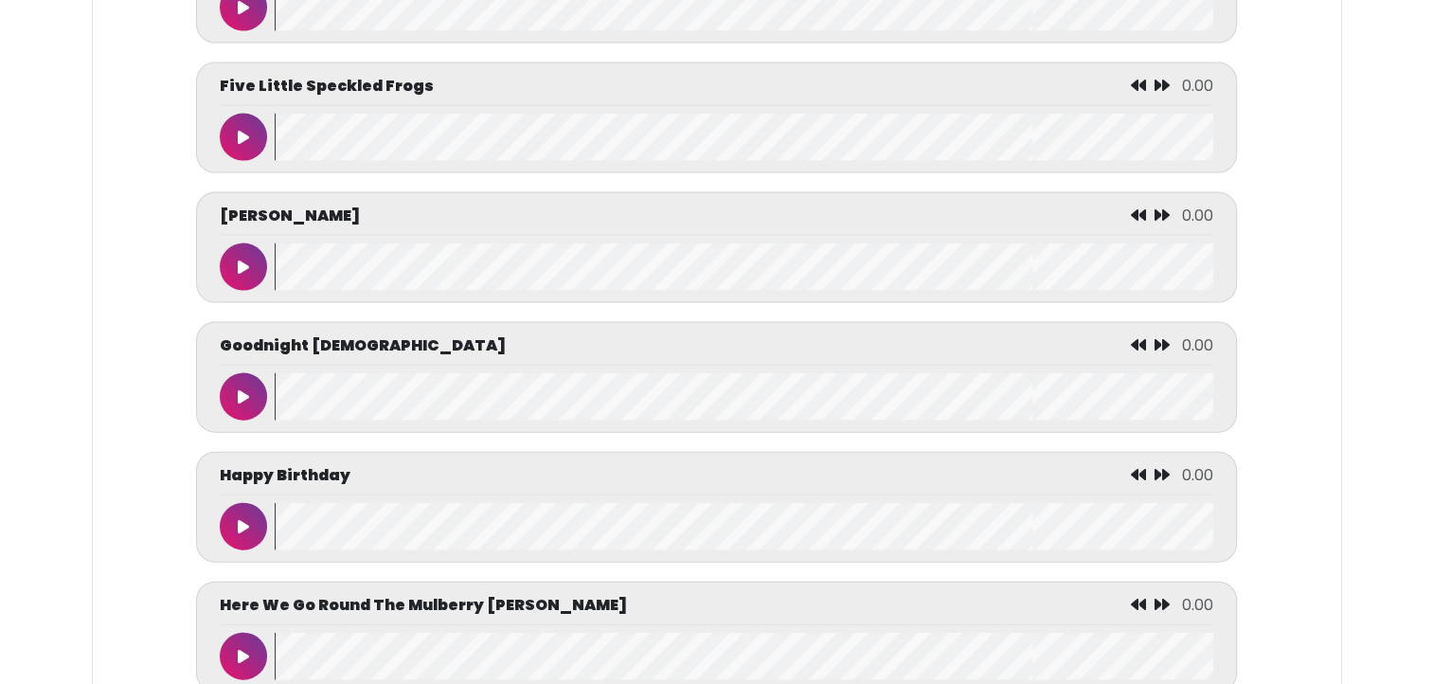
click at [241, 267] on icon at bounding box center [243, 267] width 11 height 15
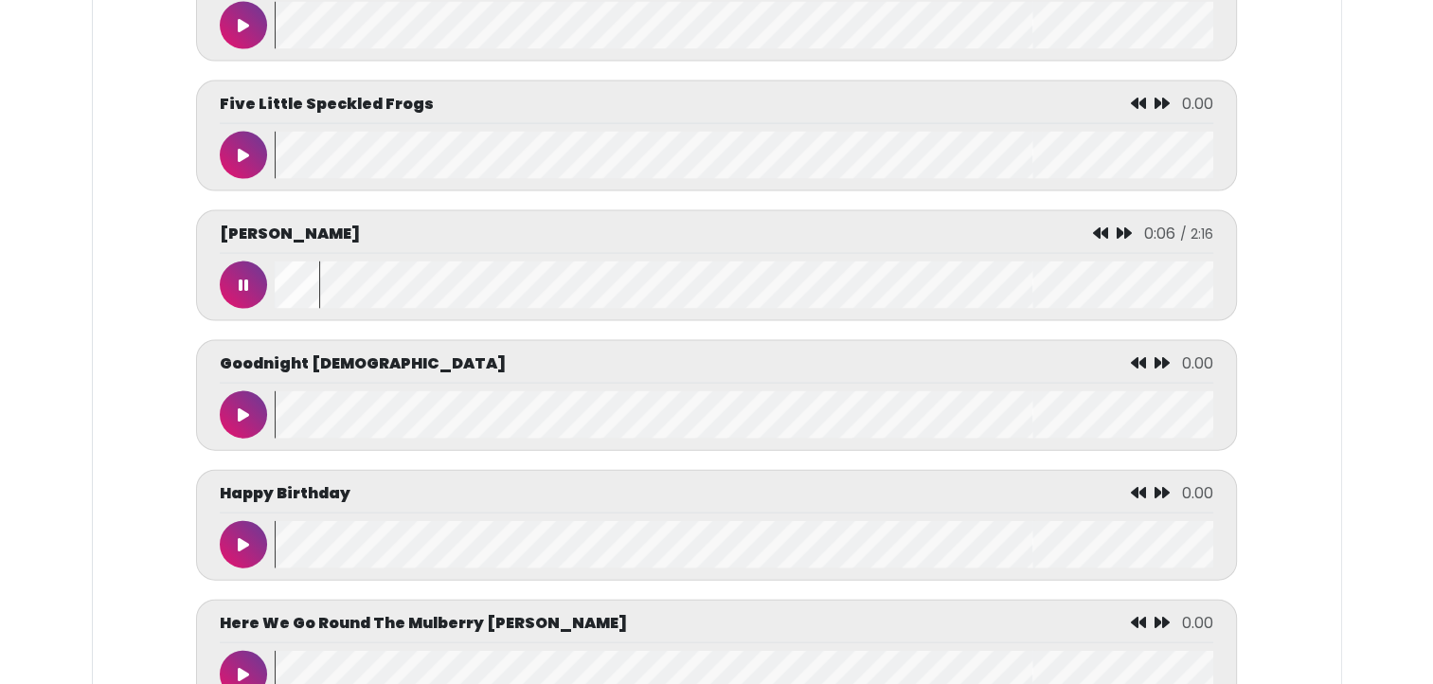
scroll to position [4069, 0]
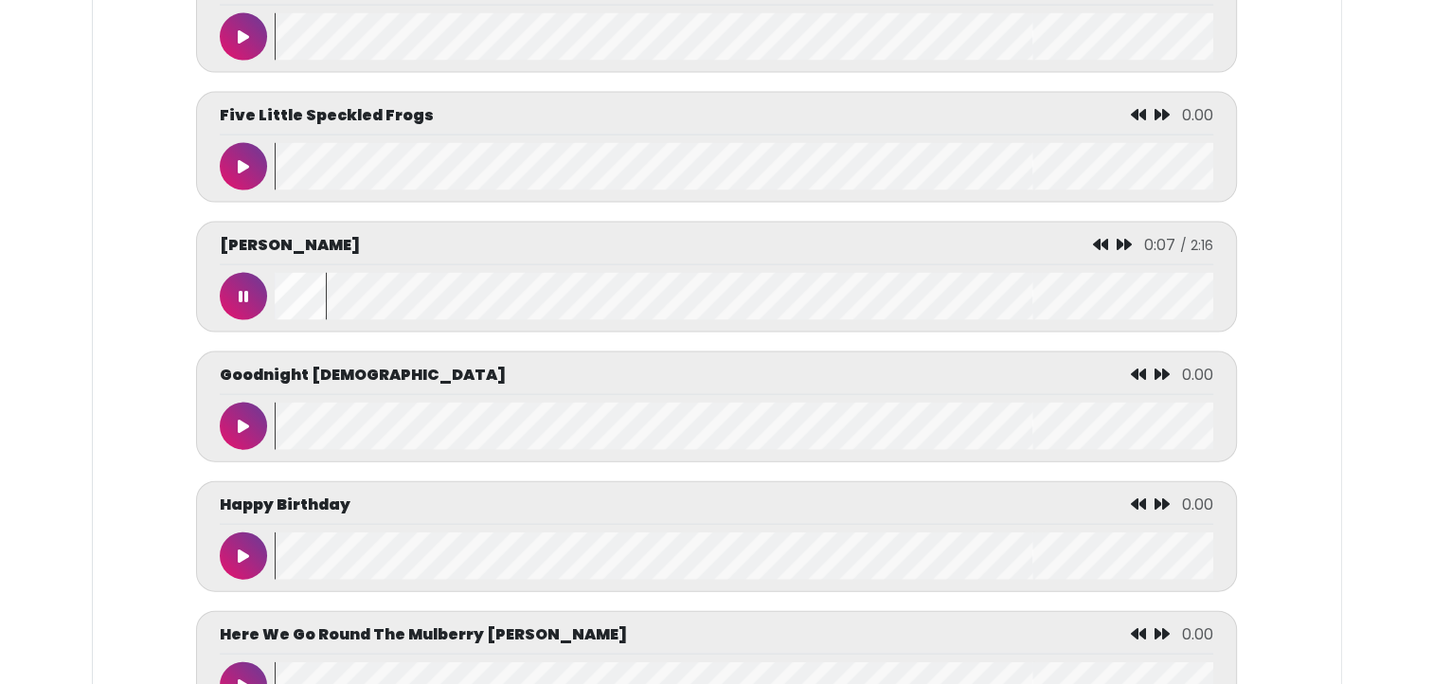
click at [252, 298] on button at bounding box center [243, 296] width 47 height 47
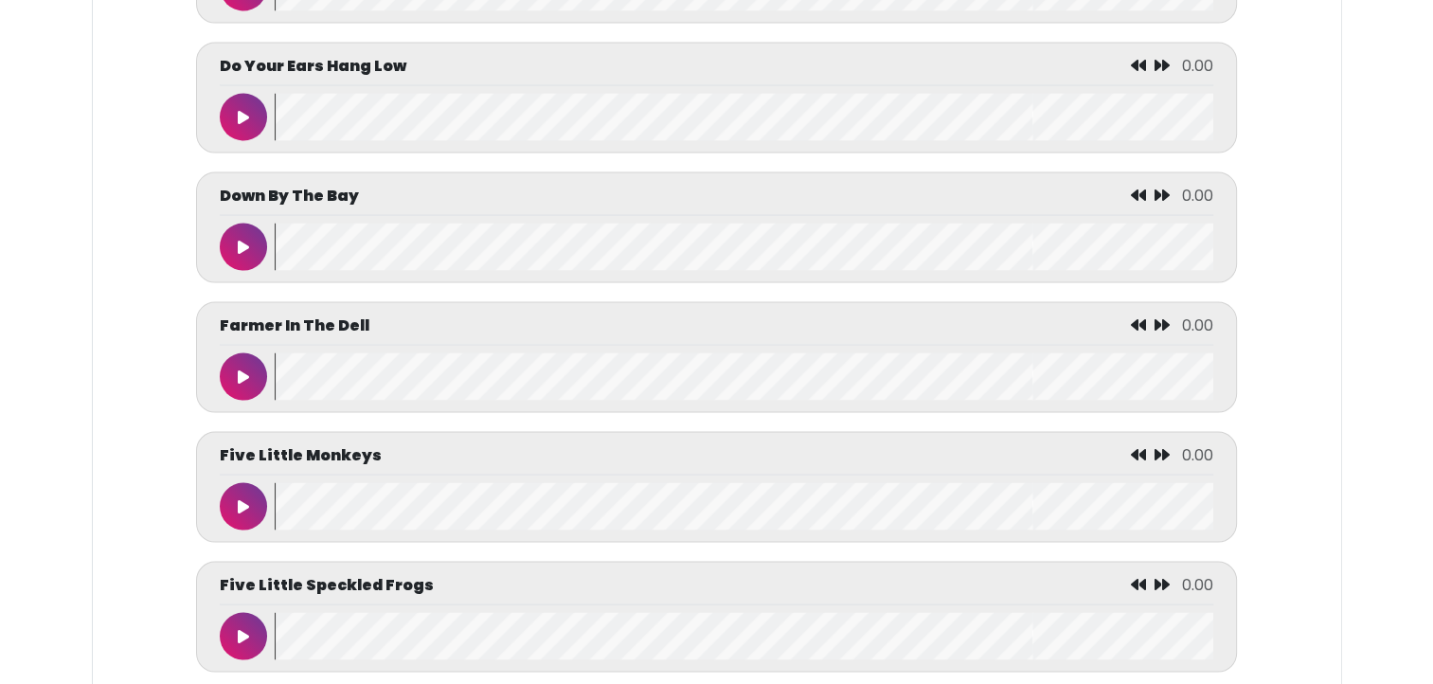
scroll to position [3602, 0]
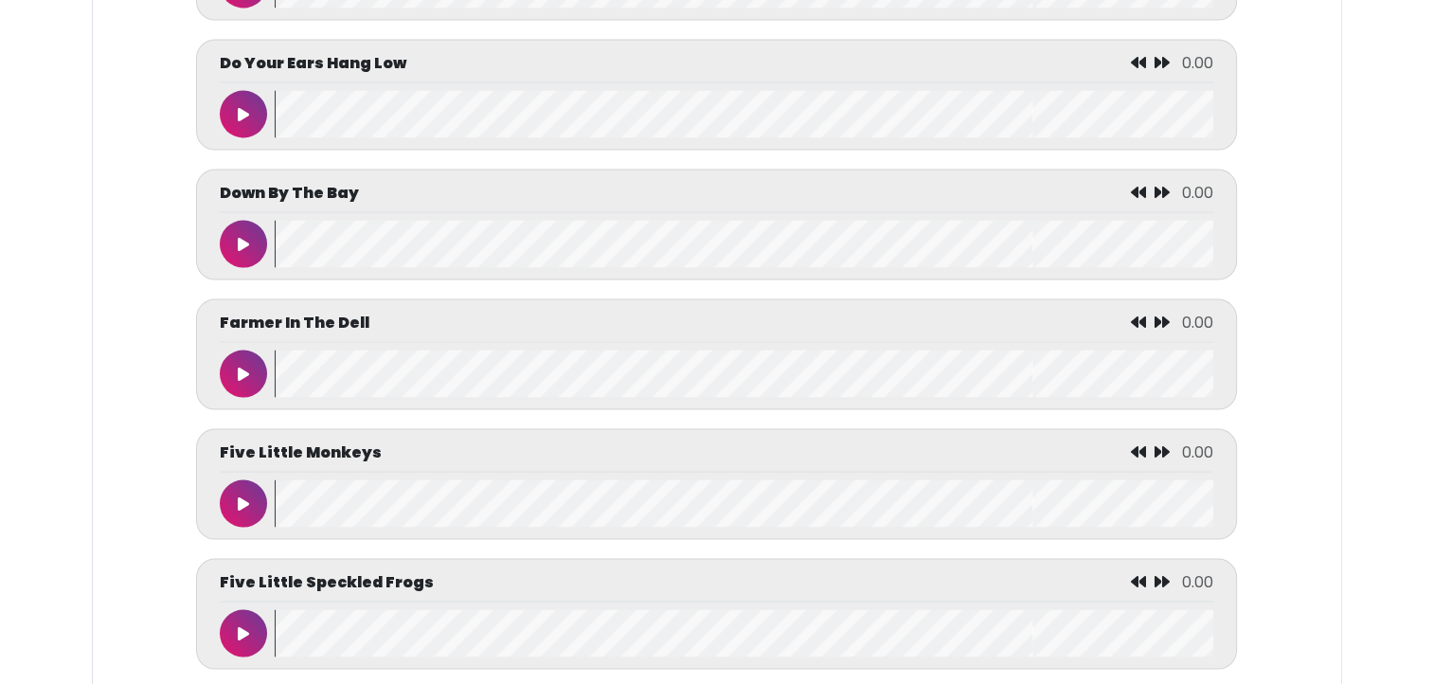
click at [233, 235] on button at bounding box center [243, 244] width 47 height 47
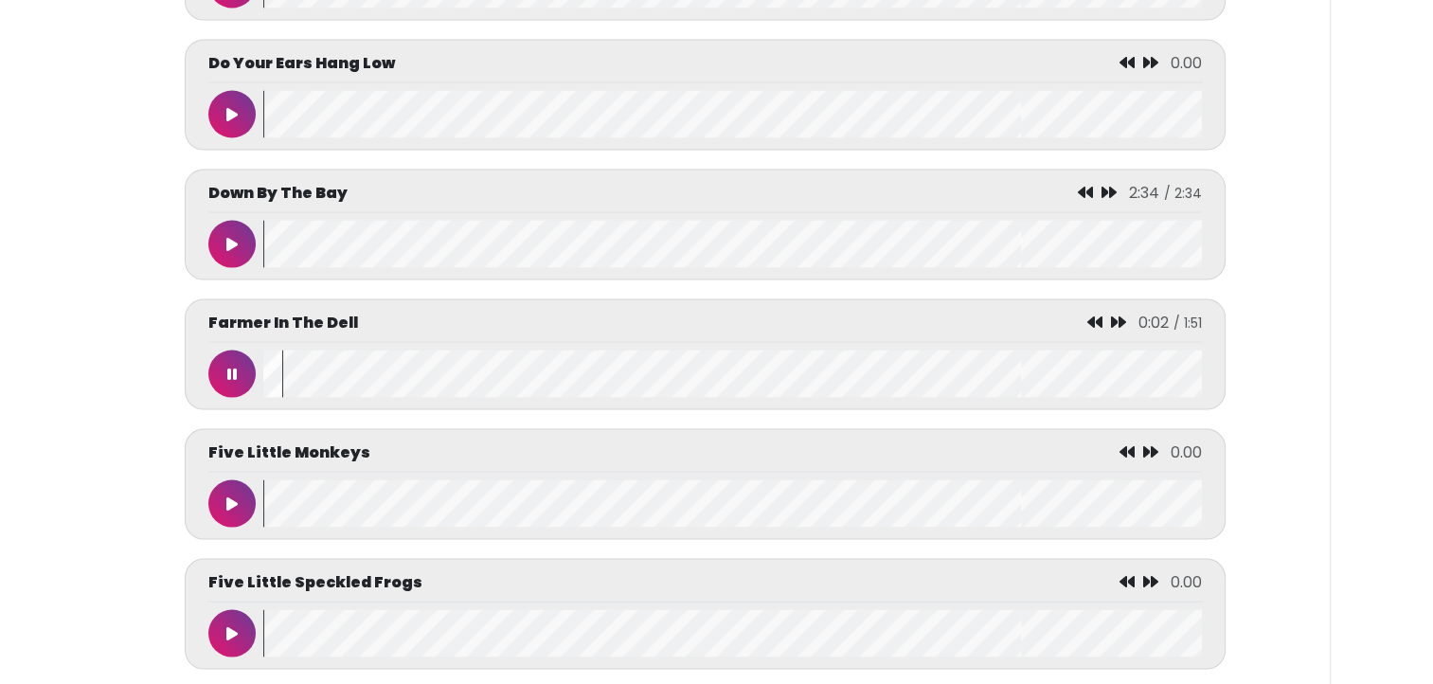
click at [225, 368] on button at bounding box center [231, 374] width 47 height 47
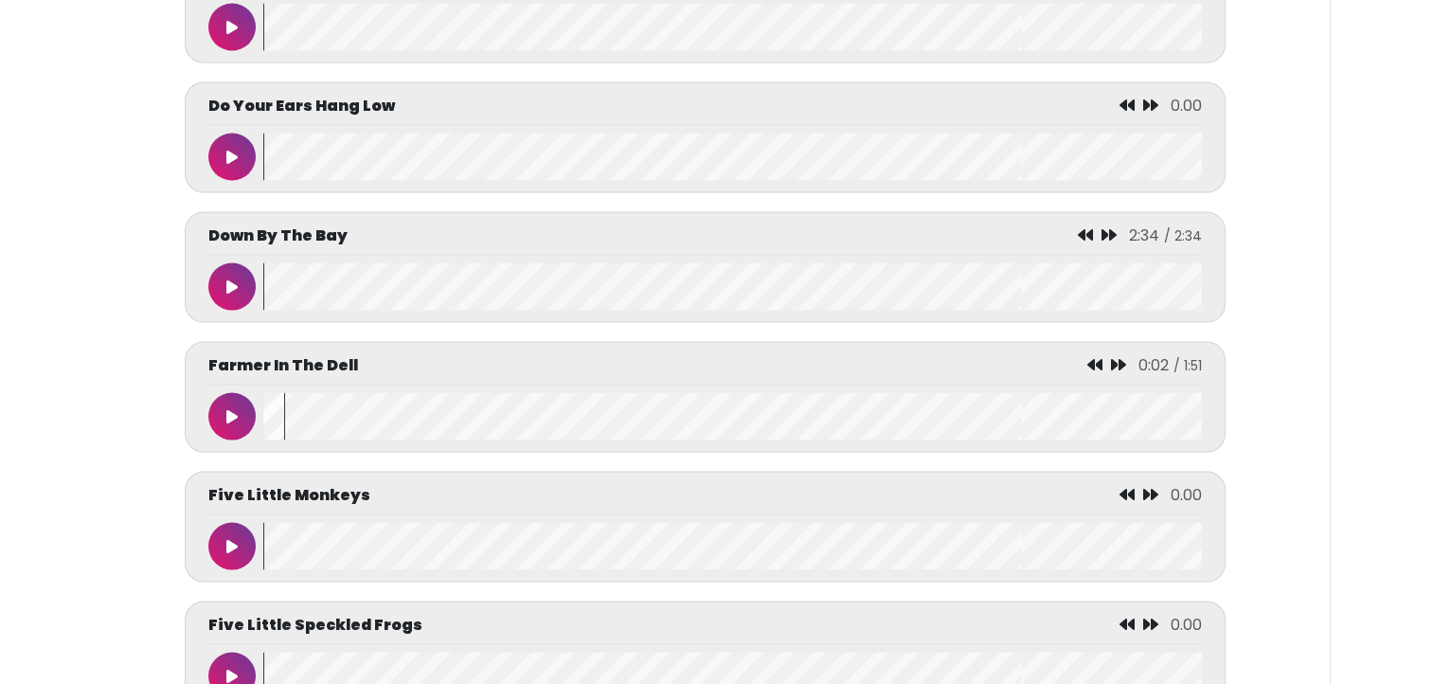
scroll to position [3487, 0]
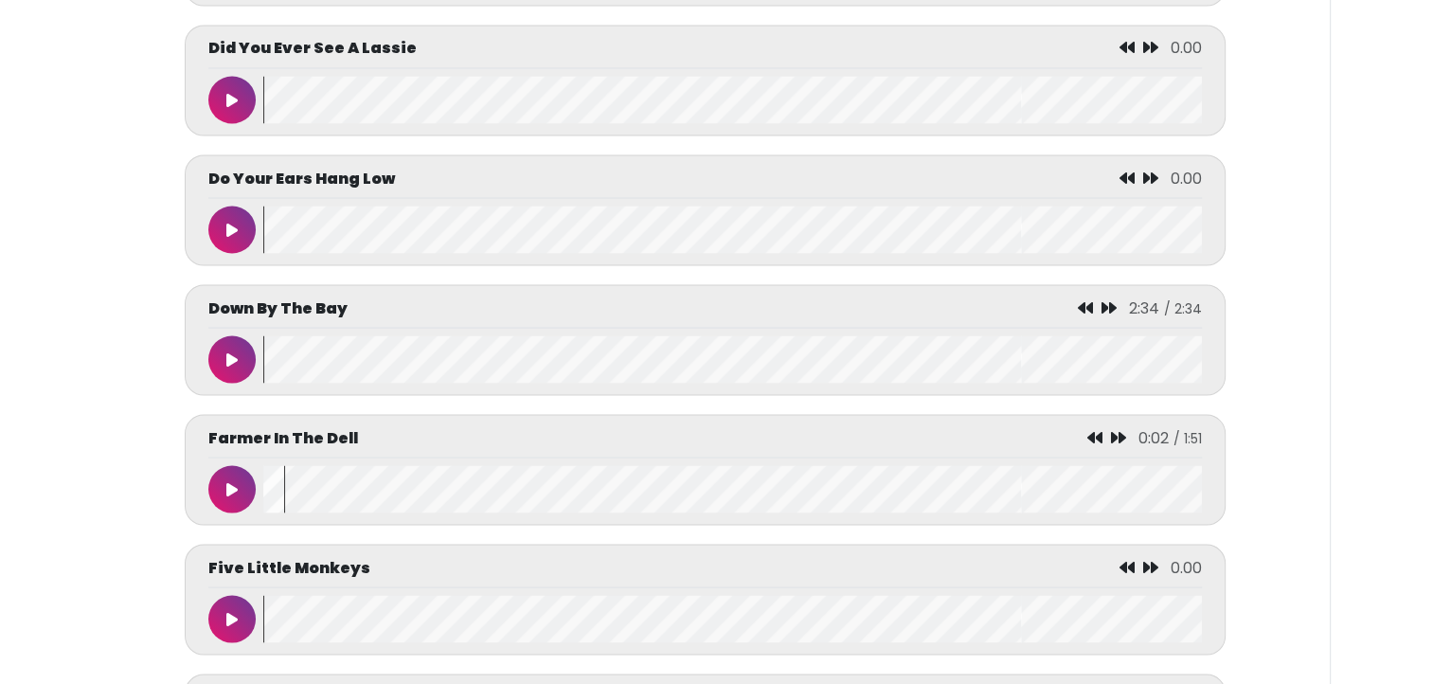
click at [226, 230] on icon at bounding box center [231, 229] width 11 height 15
click at [240, 240] on button at bounding box center [231, 229] width 47 height 47
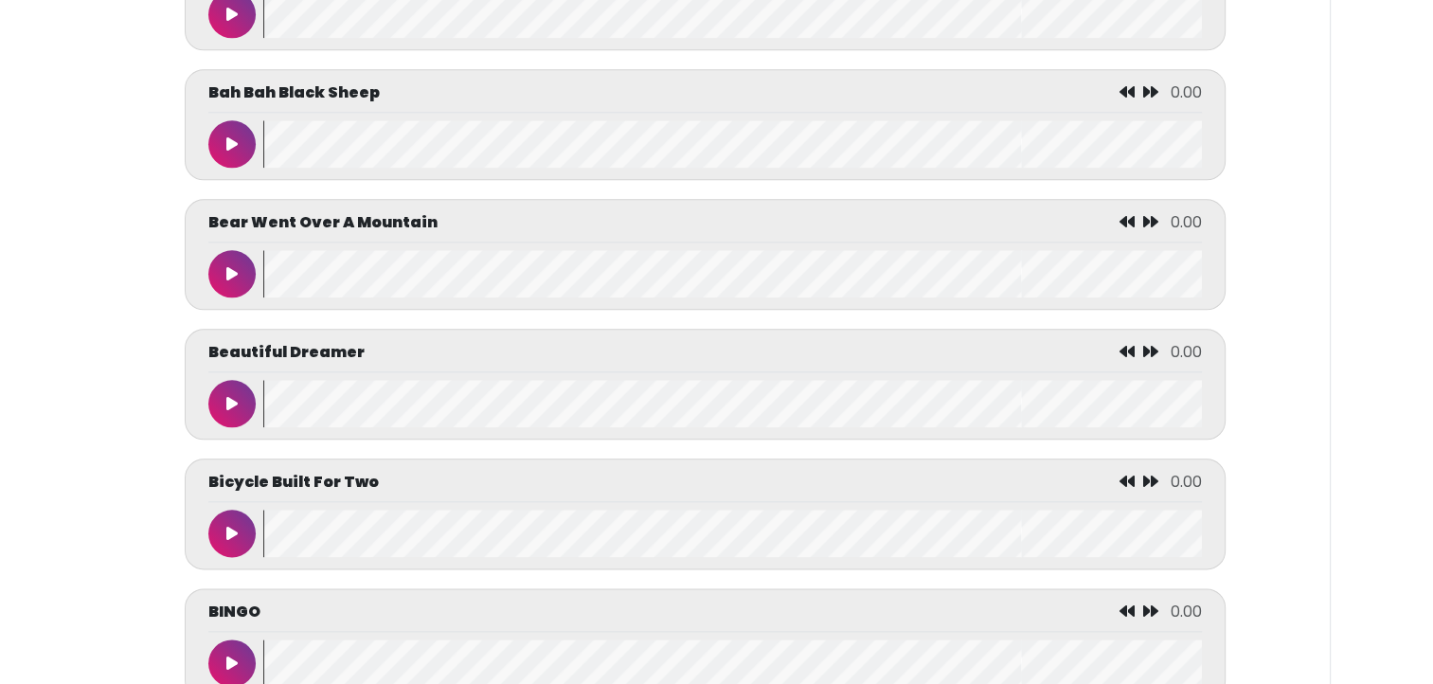
scroll to position [2145, 0]
click at [233, 121] on button at bounding box center [231, 143] width 47 height 47
click at [236, 123] on button at bounding box center [231, 143] width 47 height 47
